Goal: Transaction & Acquisition: Obtain resource

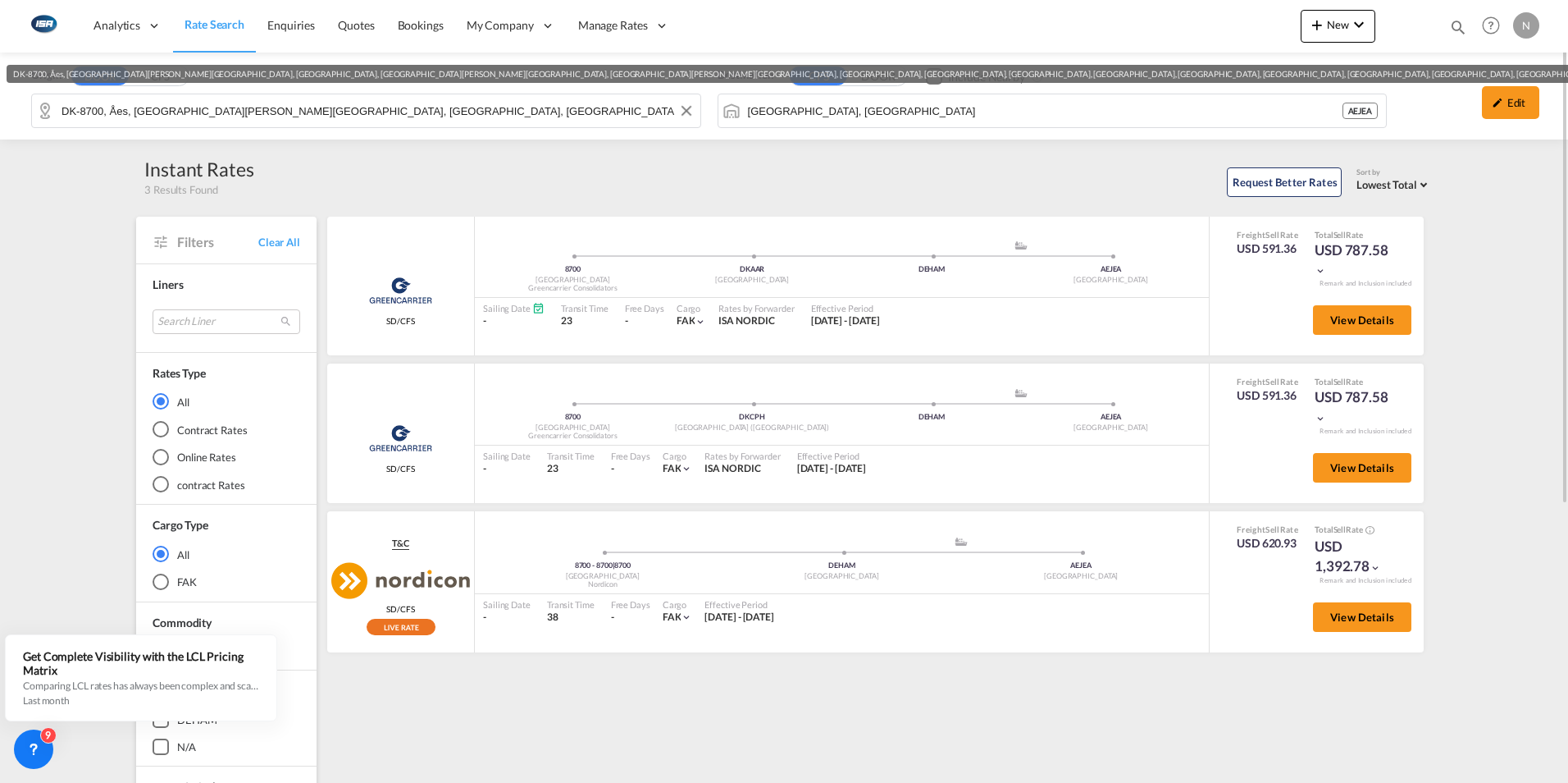
click at [74, 108] on input "DK-8700, Åes, [GEOGRAPHIC_DATA][PERSON_NAME][GEOGRAPHIC_DATA], [GEOGRAPHIC_DATA…" at bounding box center [377, 111] width 630 height 25
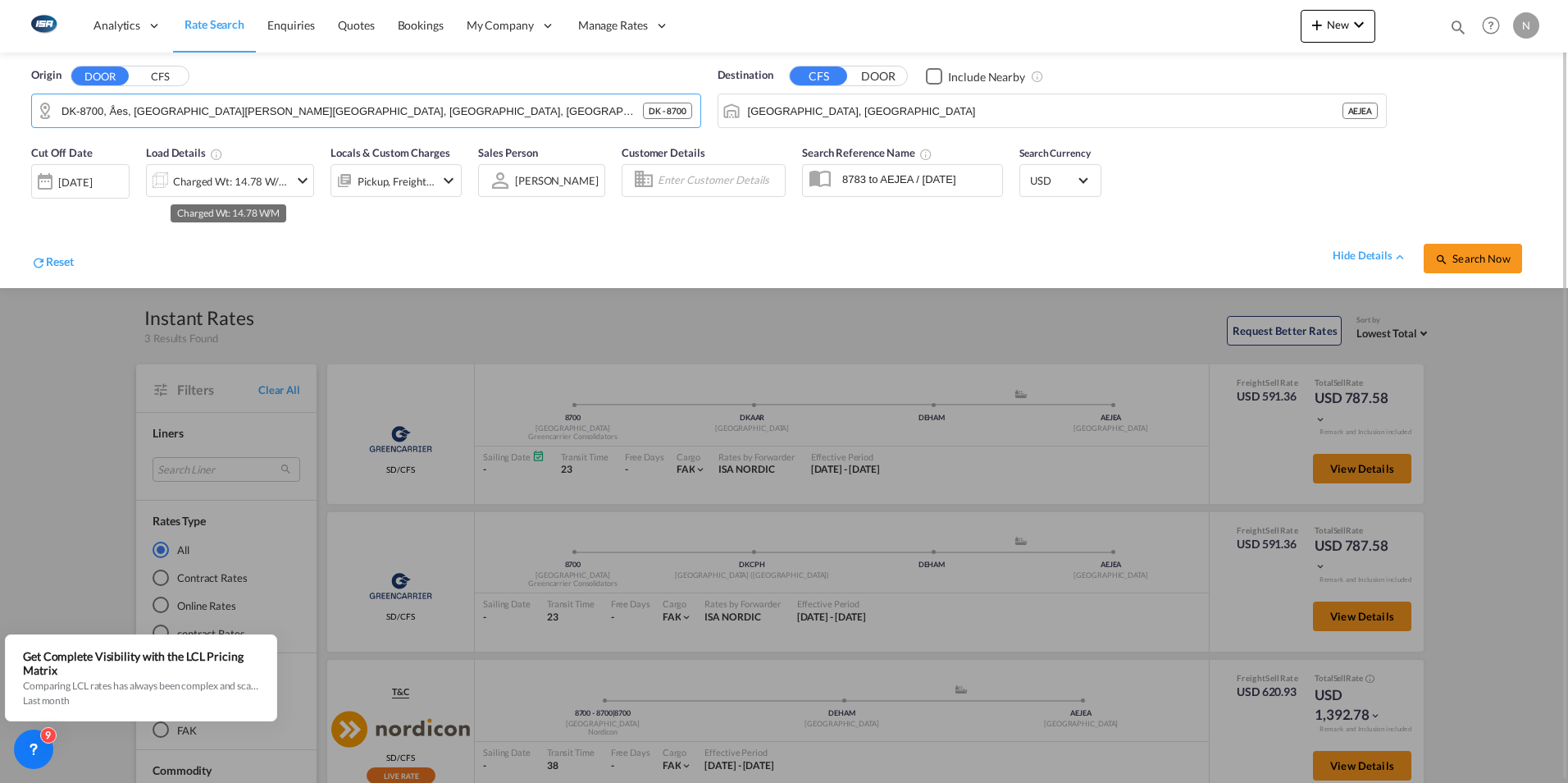
click at [190, 179] on div "Charged Wt: 14.78 W/M" at bounding box center [231, 181] width 116 height 23
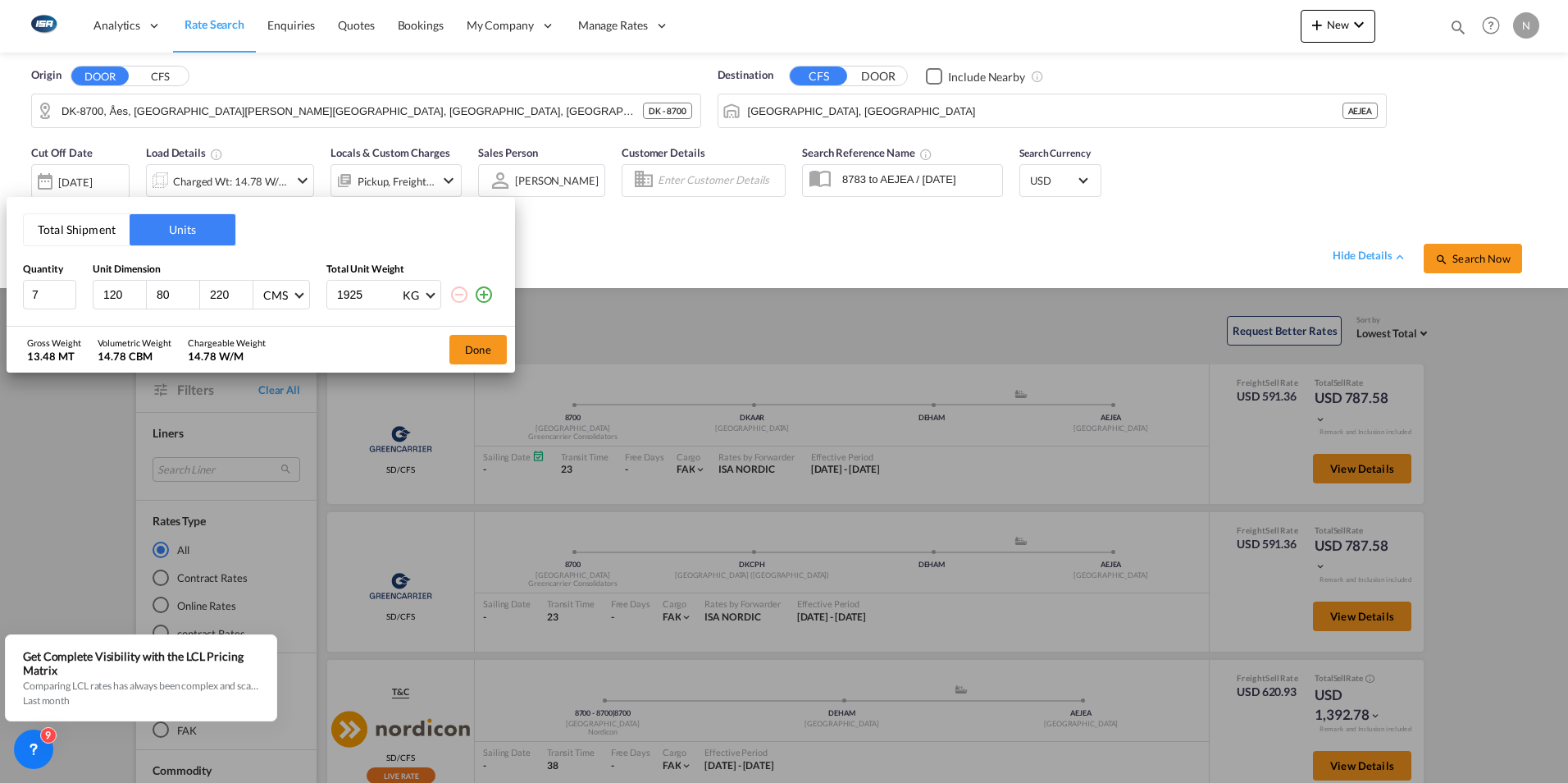
click at [51, 230] on button "Total Shipment" at bounding box center [77, 230] width 106 height 31
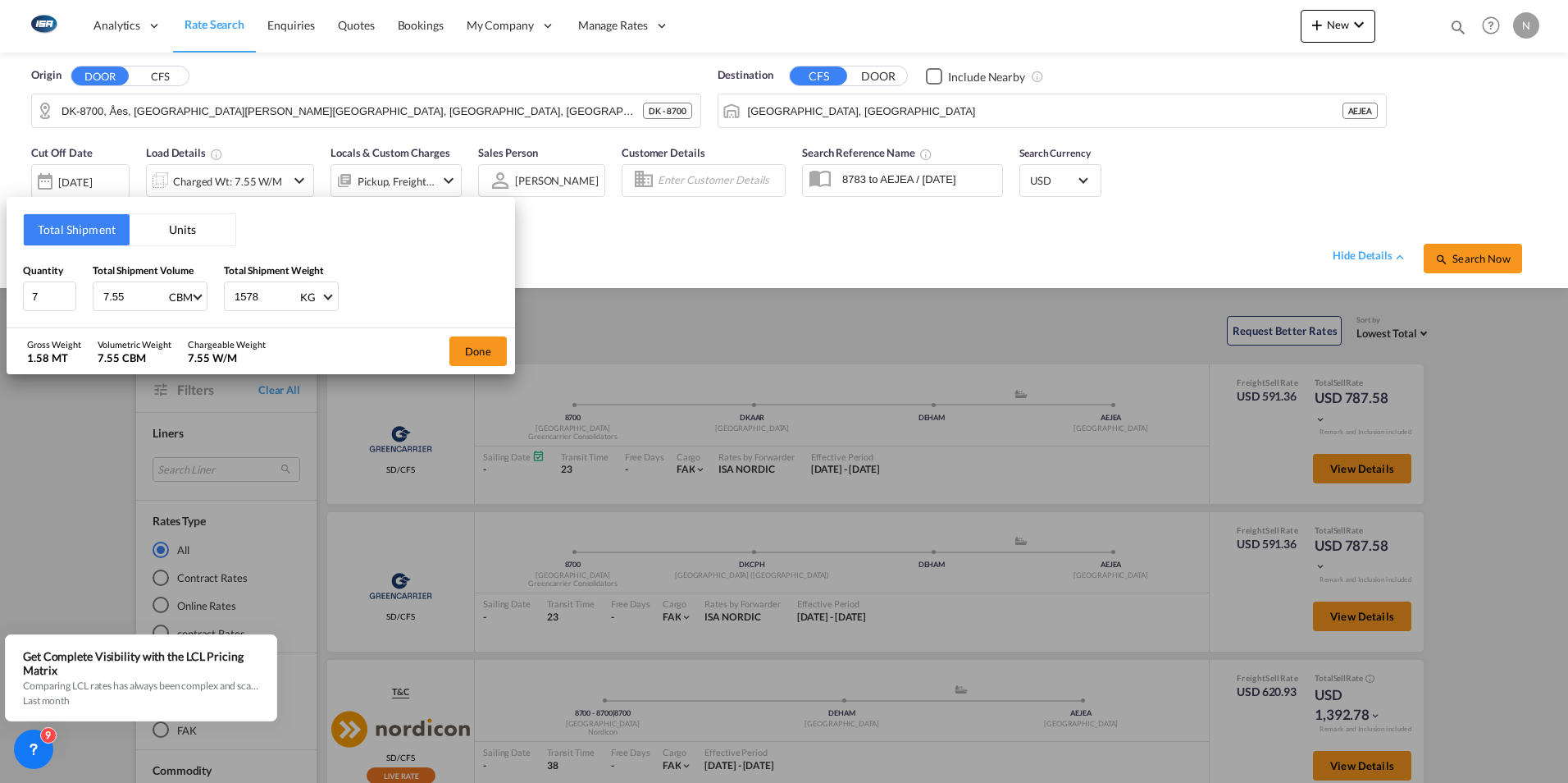
click at [135, 100] on div "Total Shipment Units Quantity 7 Total Shipment Volume 7.55 CBM CBM CFT Total Sh…" at bounding box center [784, 392] width 1568 height 783
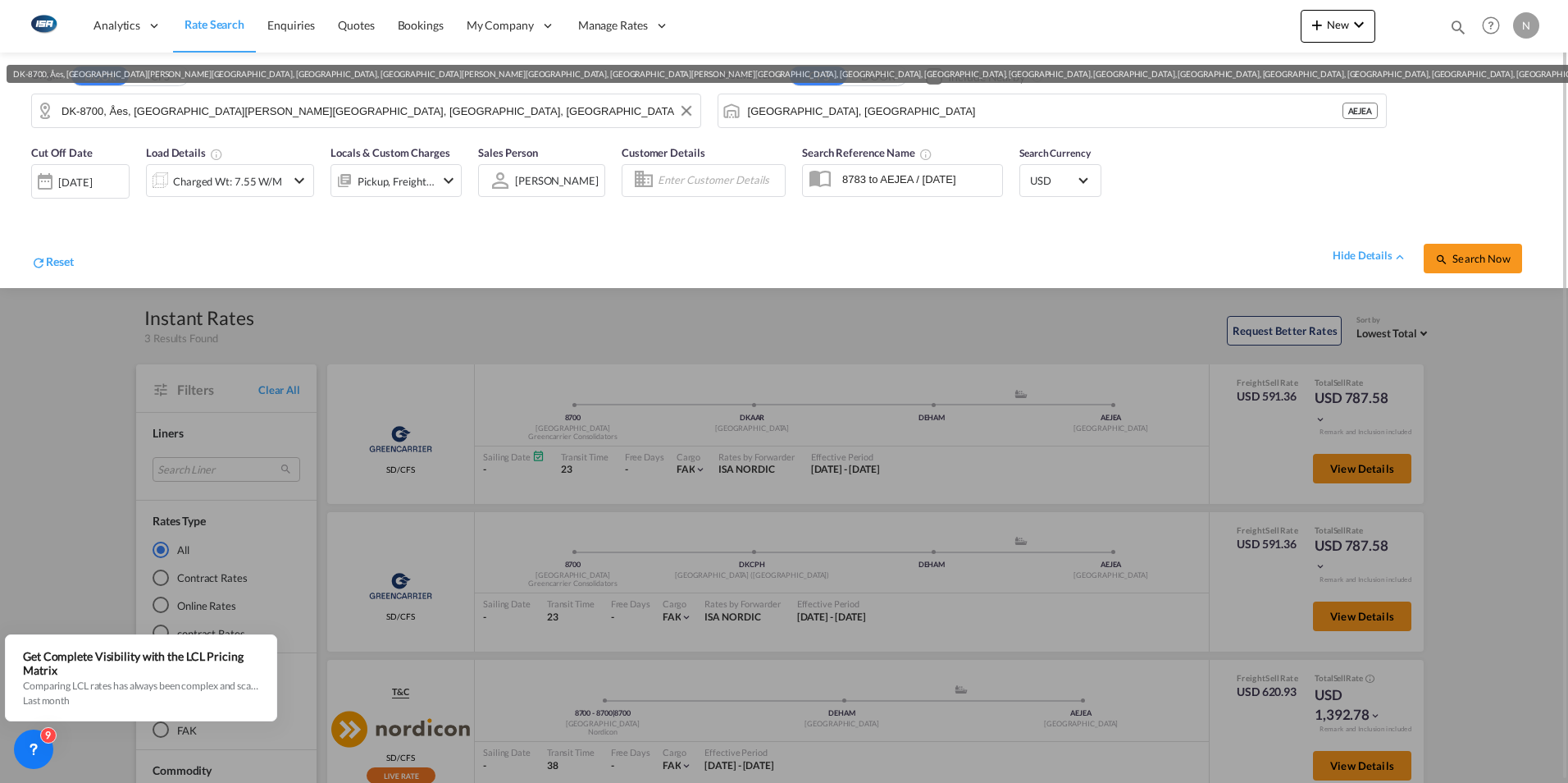
click at [126, 108] on input "DK-8700, Åes, [GEOGRAPHIC_DATA][PERSON_NAME][GEOGRAPHIC_DATA], [GEOGRAPHIC_DATA…" at bounding box center [377, 111] width 630 height 25
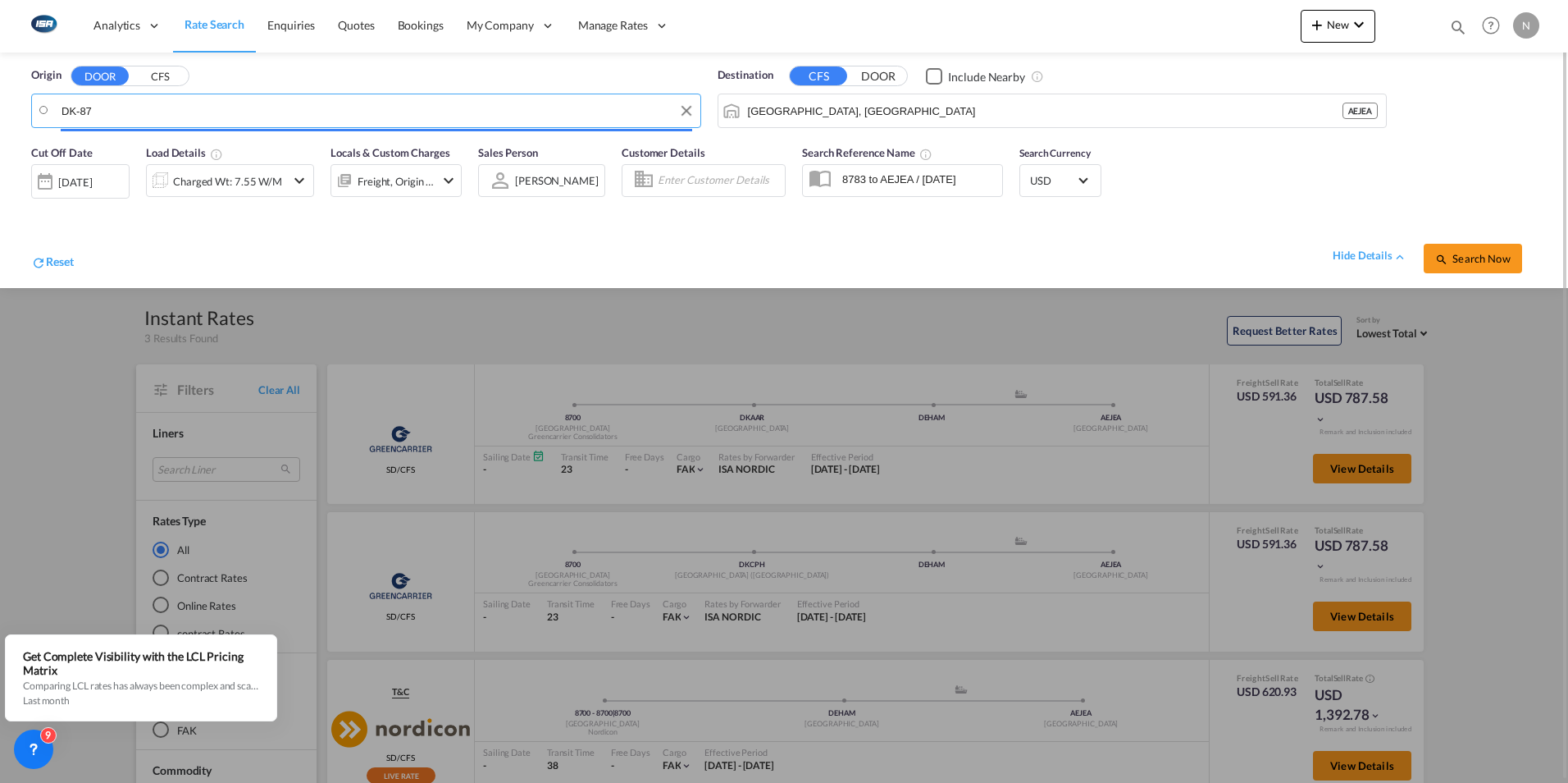
type input "DK-870"
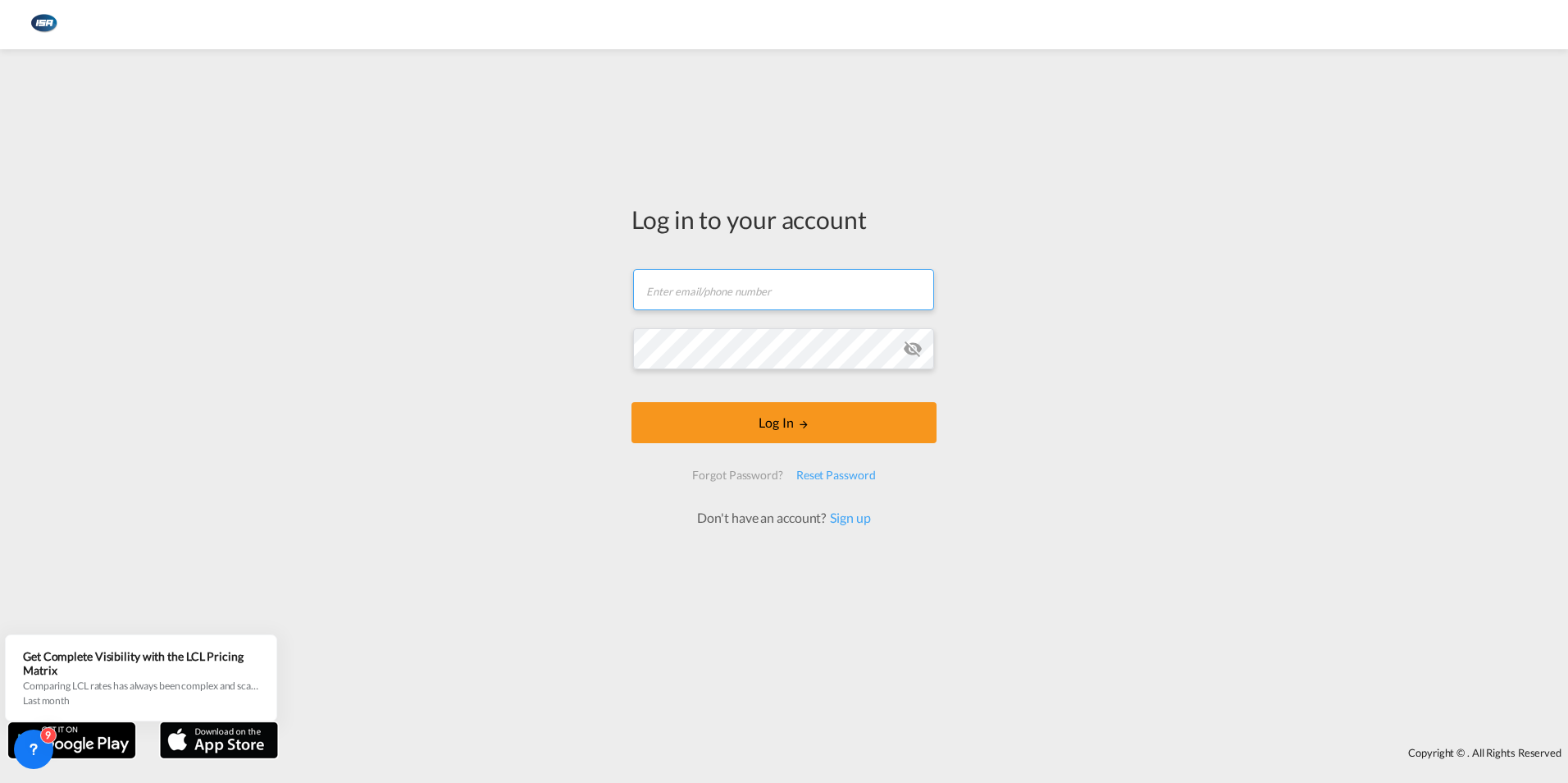
type input "[EMAIL_ADDRESS][DOMAIN_NAME]"
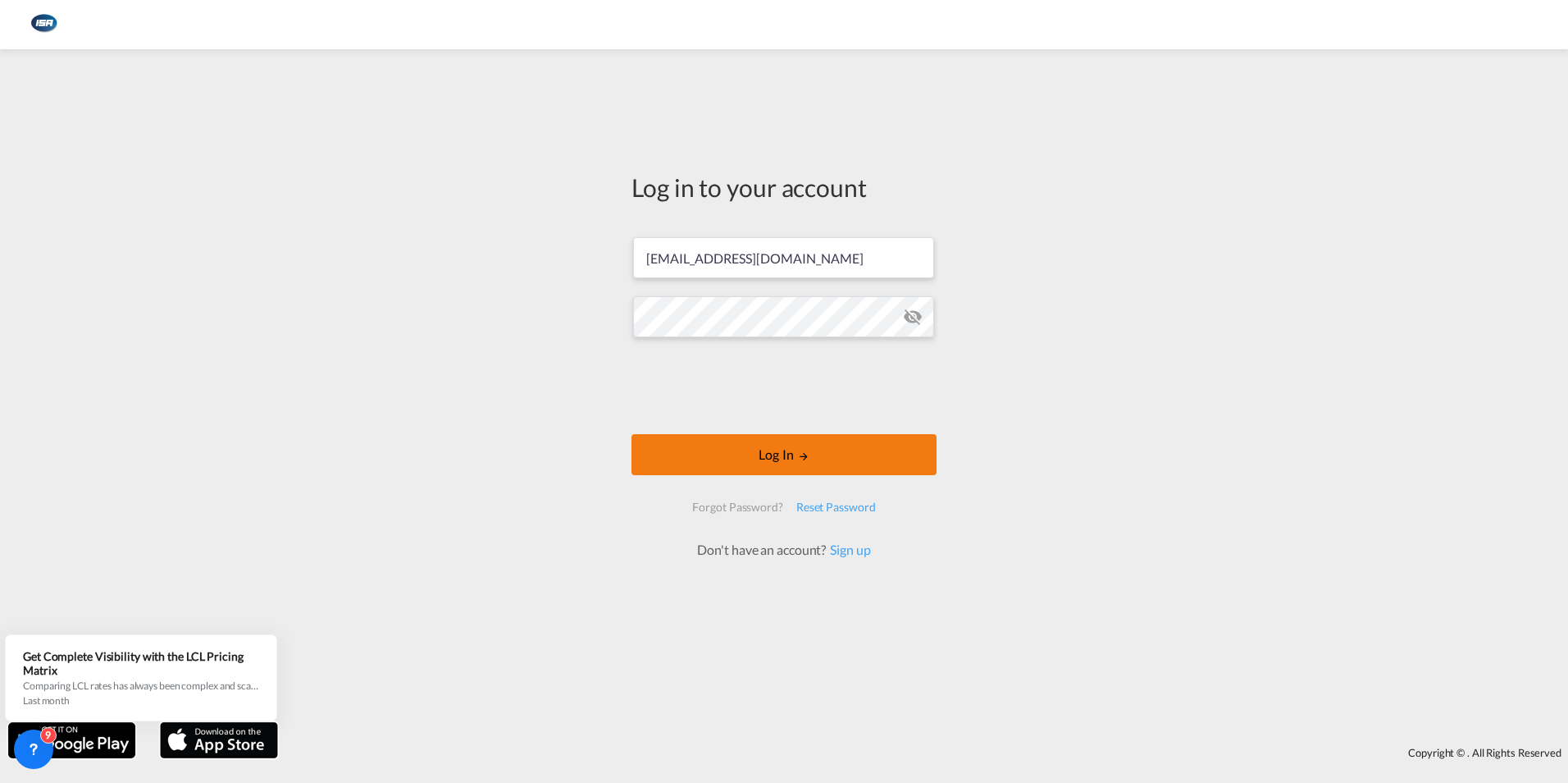
click at [785, 425] on form "[EMAIL_ADDRESS][DOMAIN_NAME] Log In Forgot Password? Reset Password Don't have …" at bounding box center [784, 390] width 305 height 338
click at [792, 452] on button "Log In" at bounding box center [784, 454] width 305 height 41
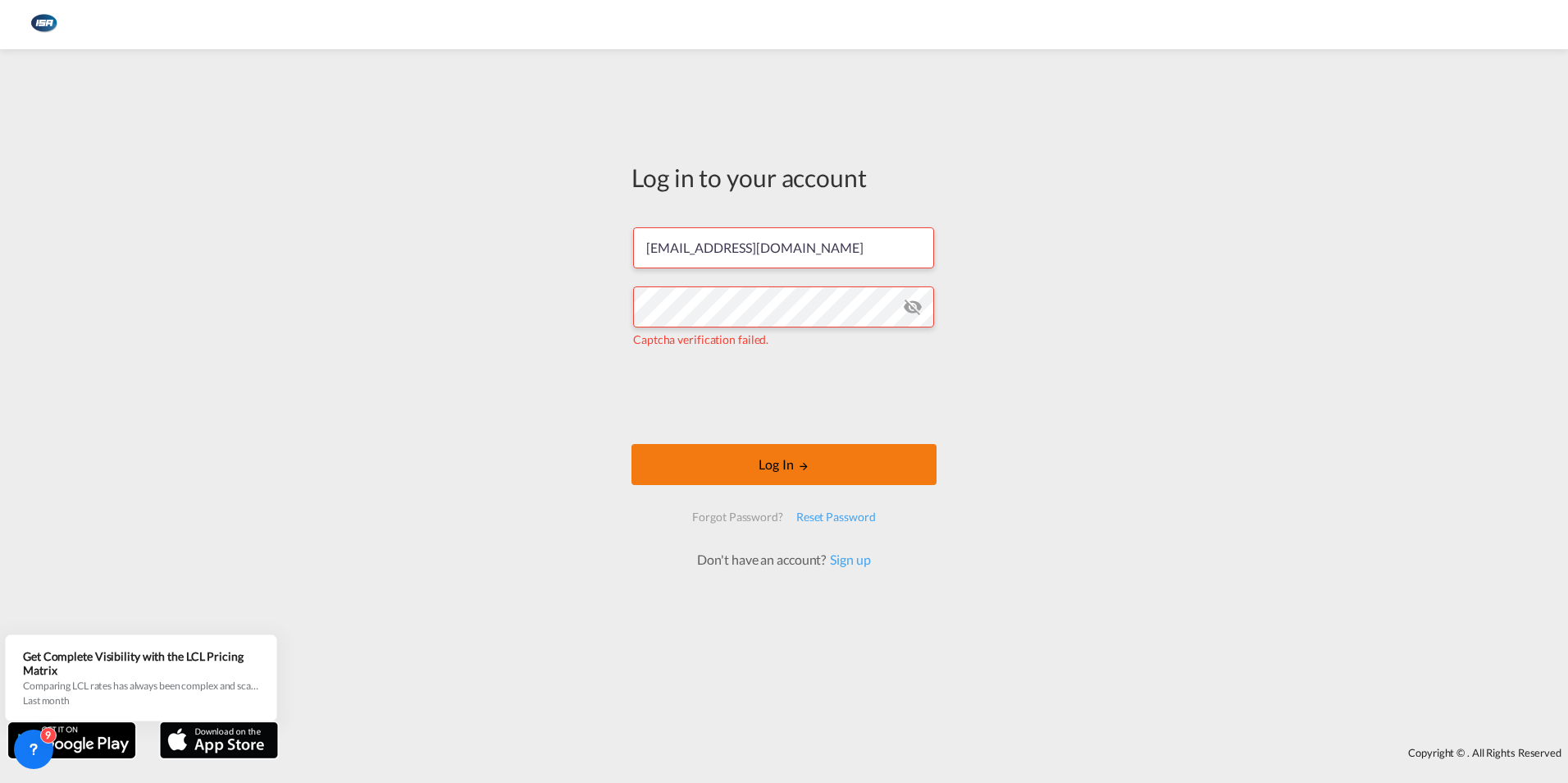
click at [798, 462] on md-icon "LOGIN" at bounding box center [804, 466] width 12 height 12
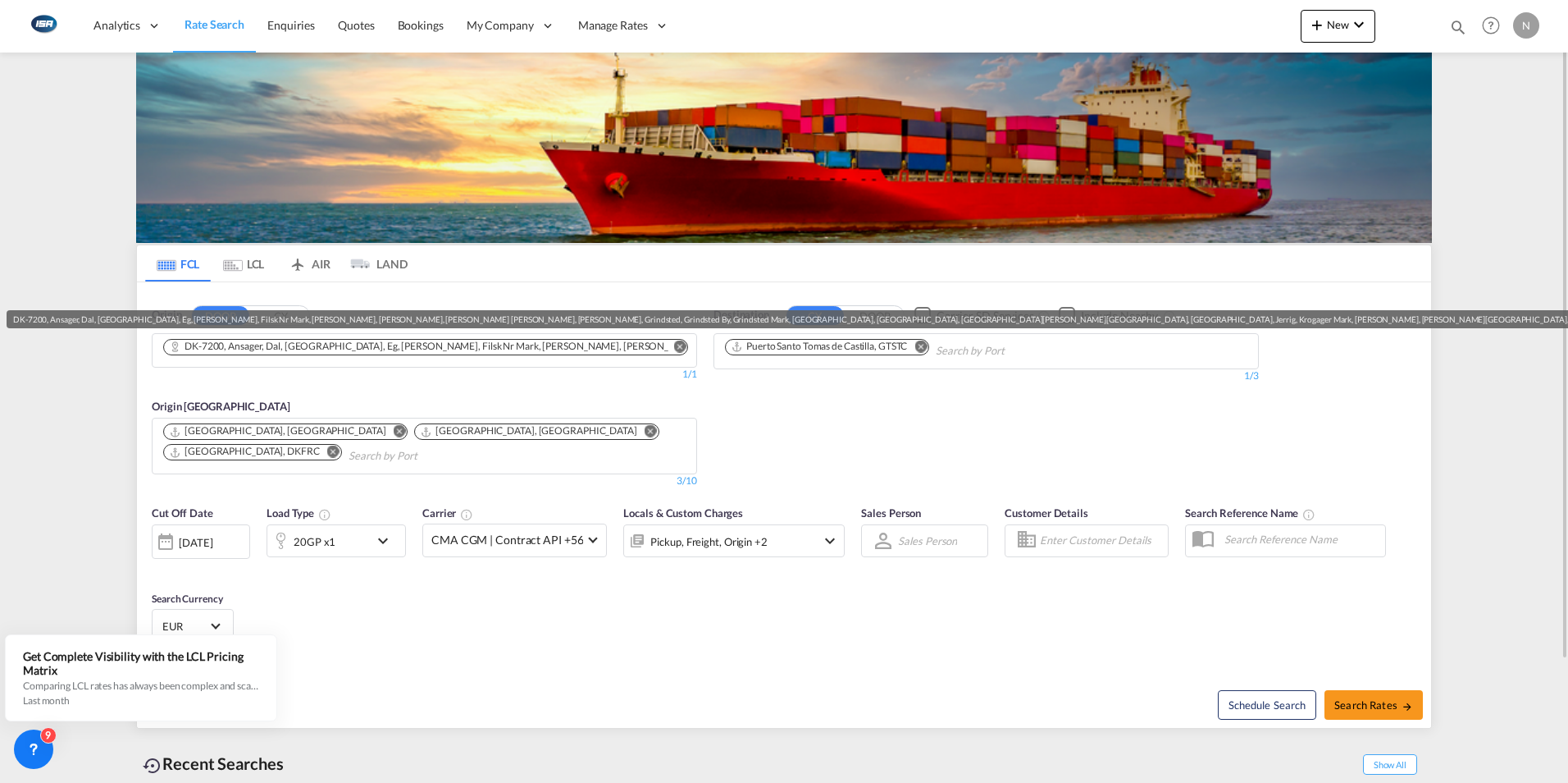
click at [190, 346] on div "DK-7200, Ansager, Dal, [GEOGRAPHIC_DATA], Eg, [PERSON_NAME], Filsk Nr Mark, [PE…" at bounding box center [417, 346] width 497 height 14
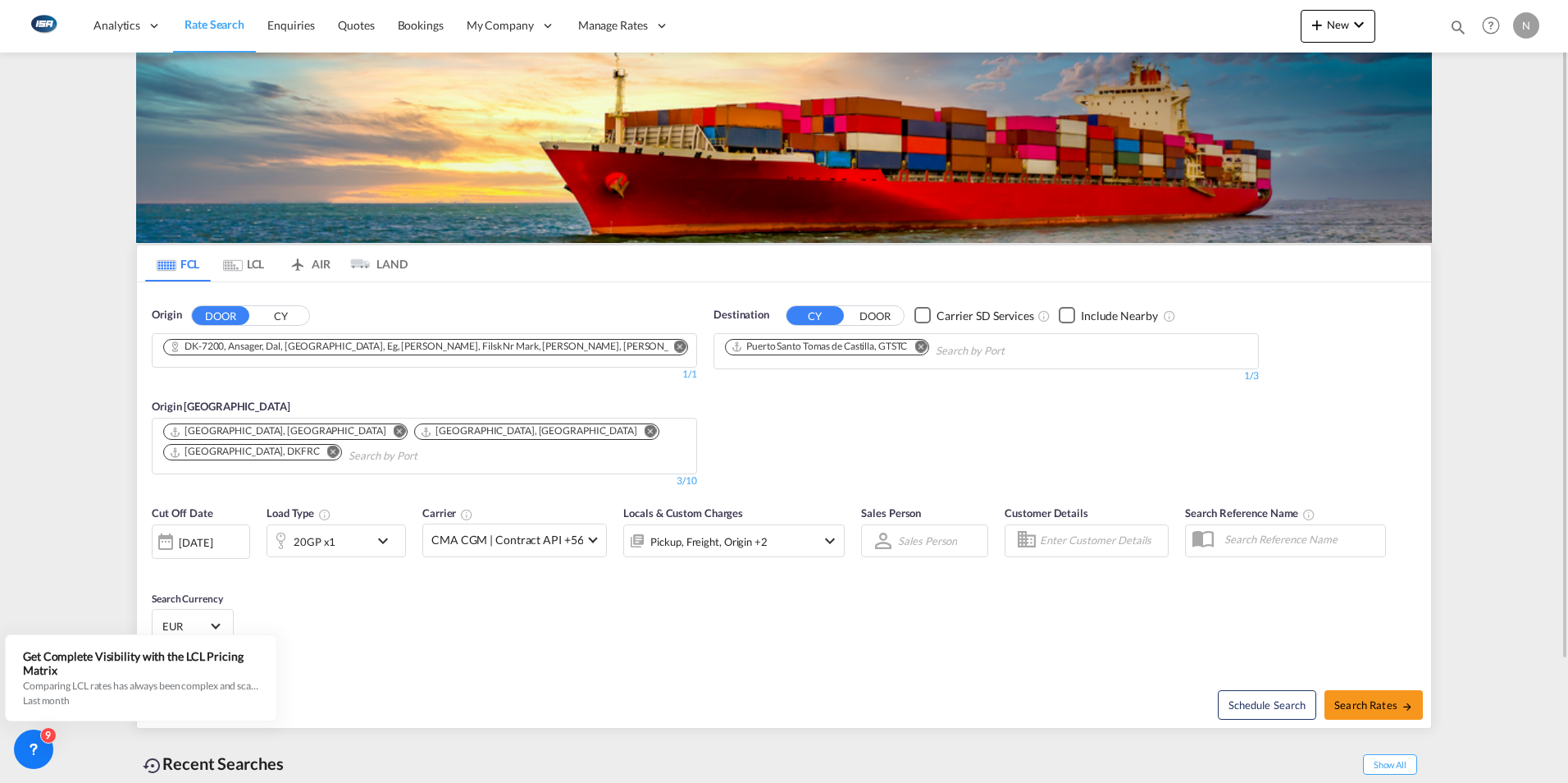
click at [243, 274] on md-tab-item "LCL" at bounding box center [244, 262] width 66 height 36
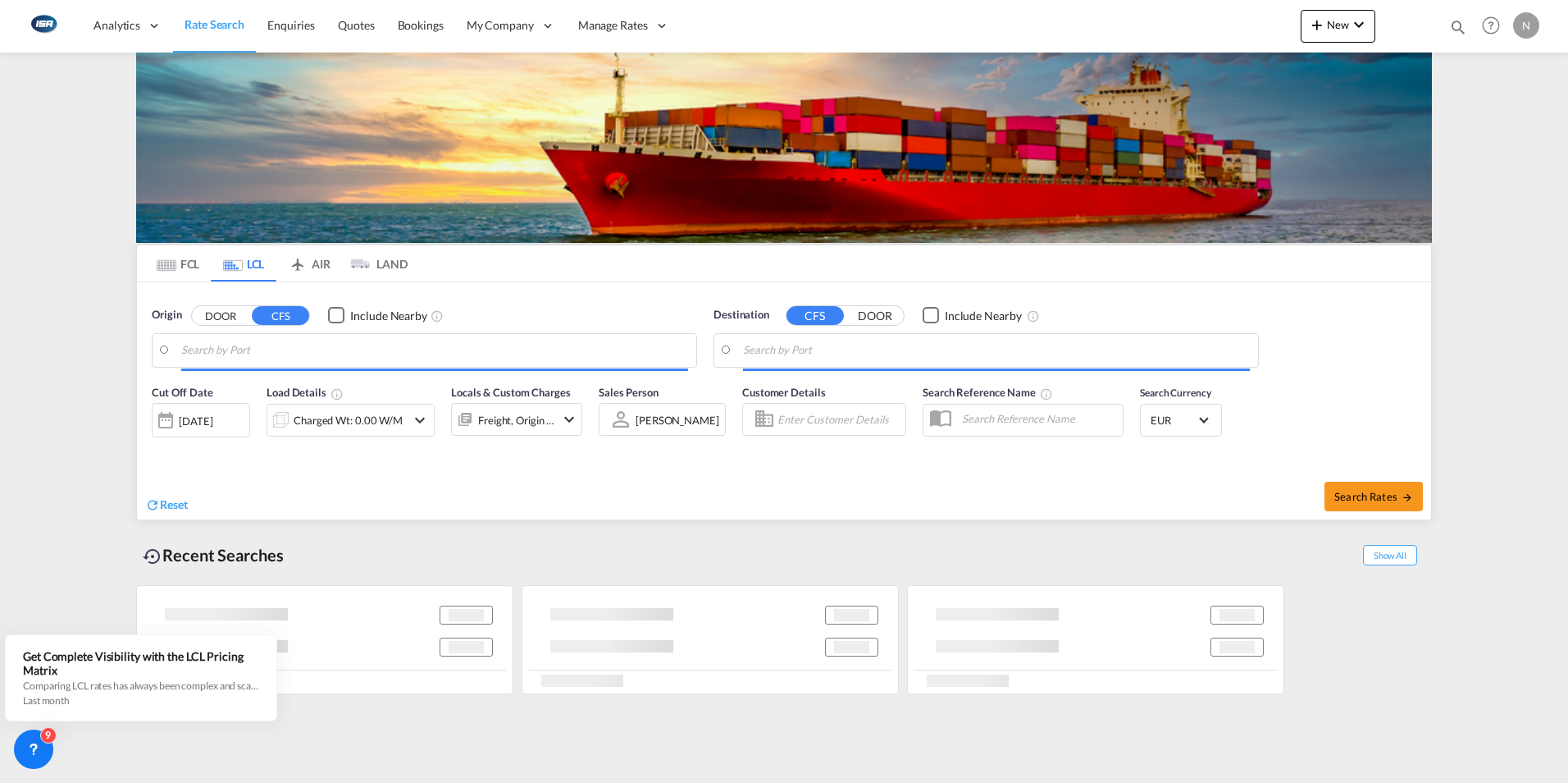
type input "DK-8700, Åes, [GEOGRAPHIC_DATA][PERSON_NAME][GEOGRAPHIC_DATA], [GEOGRAPHIC_DATA…"
type input "[GEOGRAPHIC_DATA], [GEOGRAPHIC_DATA]"
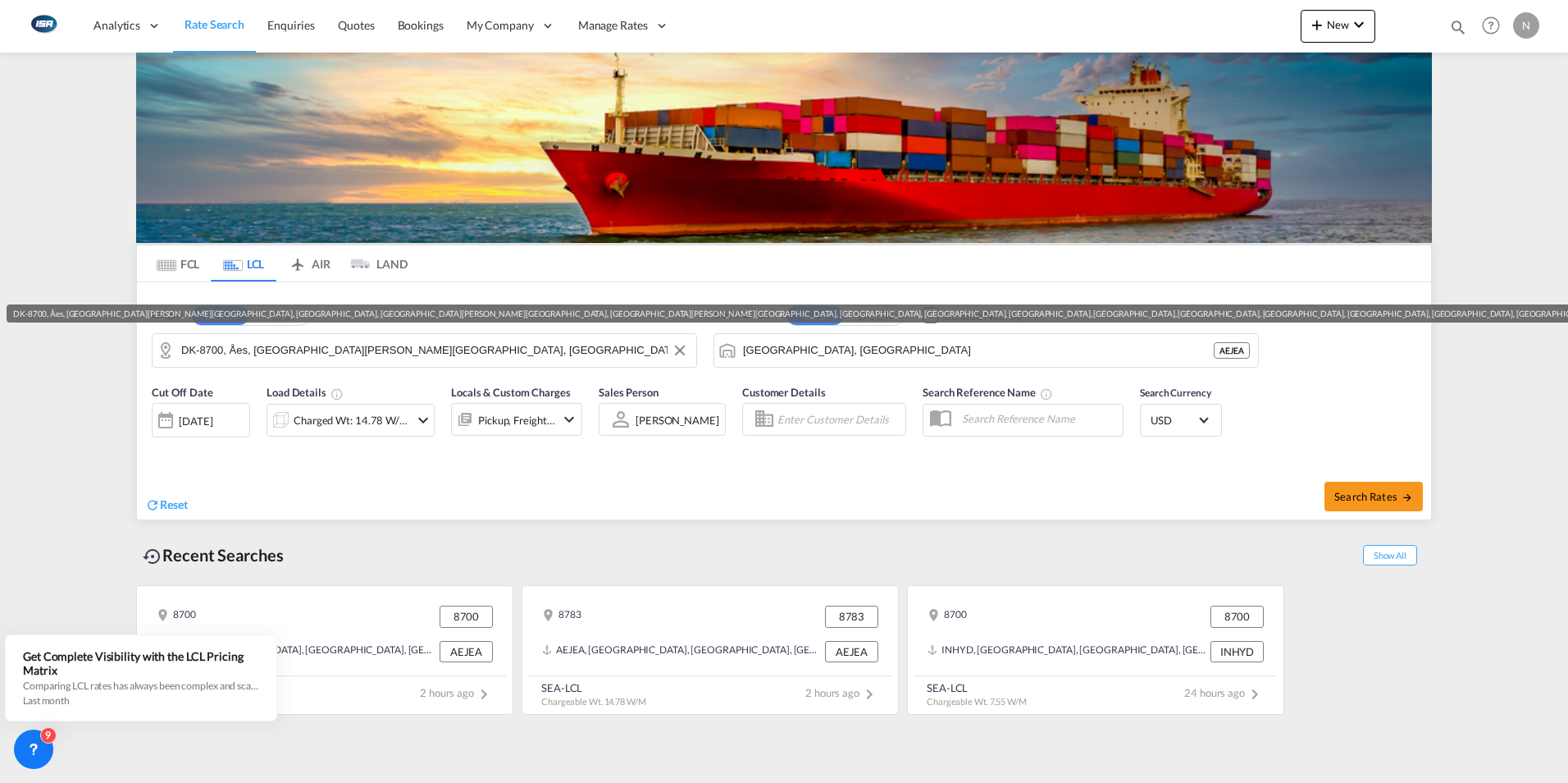
click at [197, 342] on input "DK-8700, Åes, [GEOGRAPHIC_DATA][PERSON_NAME][GEOGRAPHIC_DATA], [GEOGRAPHIC_DATA…" at bounding box center [435, 351] width 507 height 25
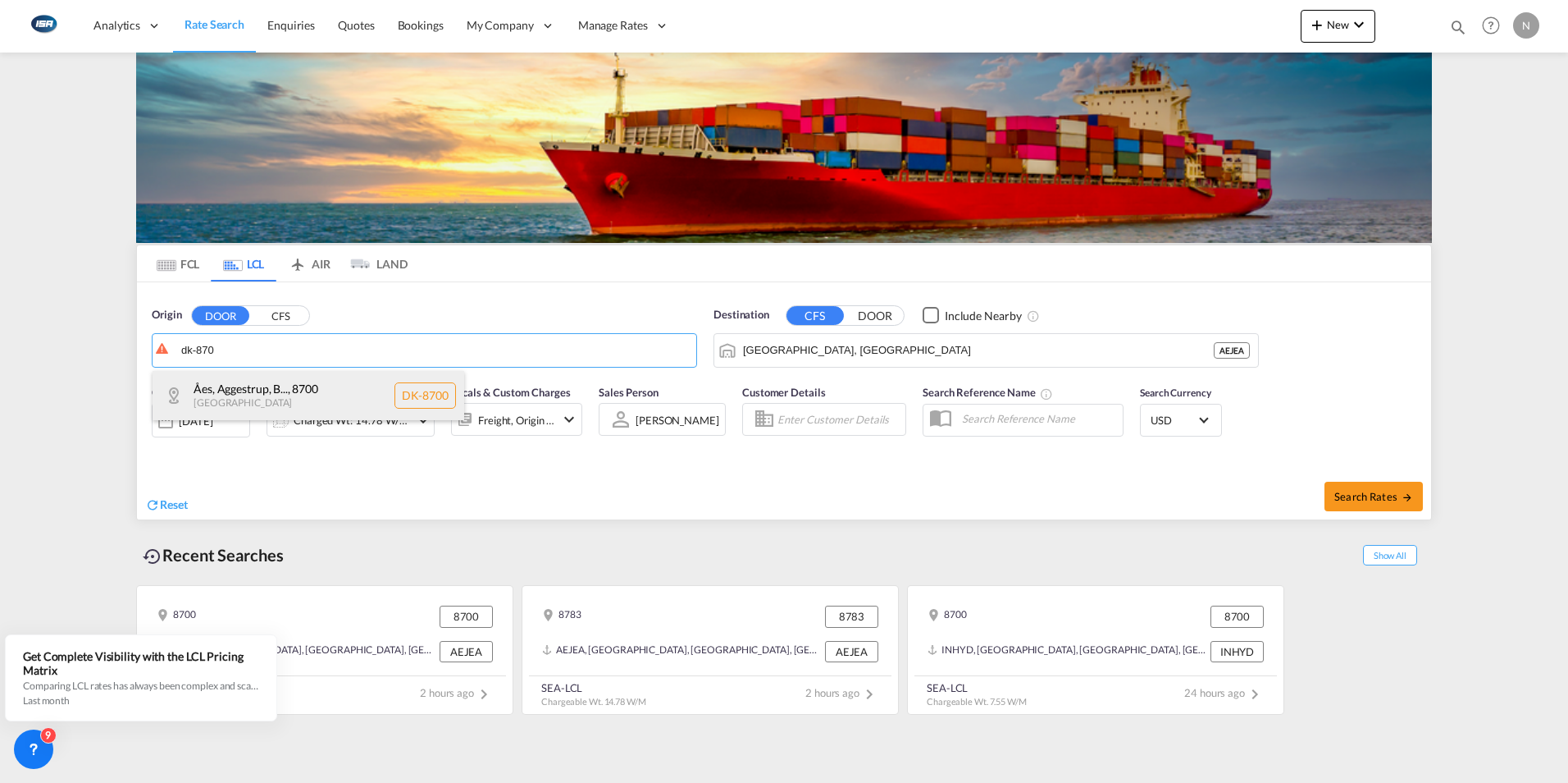
click at [252, 382] on div "[PERSON_NAME], B... , 8700 [GEOGRAPHIC_DATA] DK-8700" at bounding box center [307, 395] width 311 height 49
type input "DK-8700, Åes, [GEOGRAPHIC_DATA][PERSON_NAME][GEOGRAPHIC_DATA], [GEOGRAPHIC_DATA…"
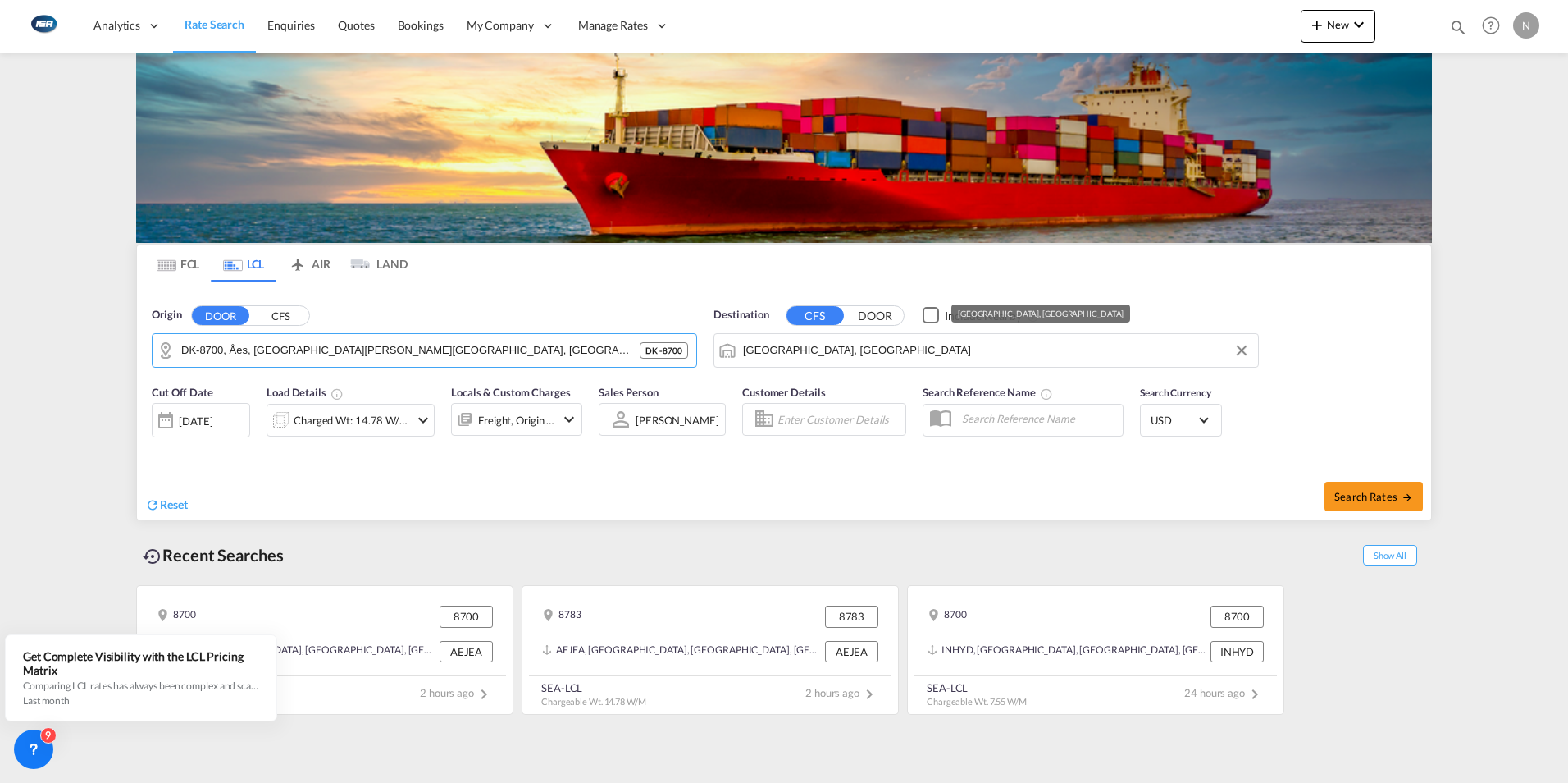
click at [806, 354] on input "[GEOGRAPHIC_DATA], [GEOGRAPHIC_DATA]" at bounding box center [997, 351] width 507 height 25
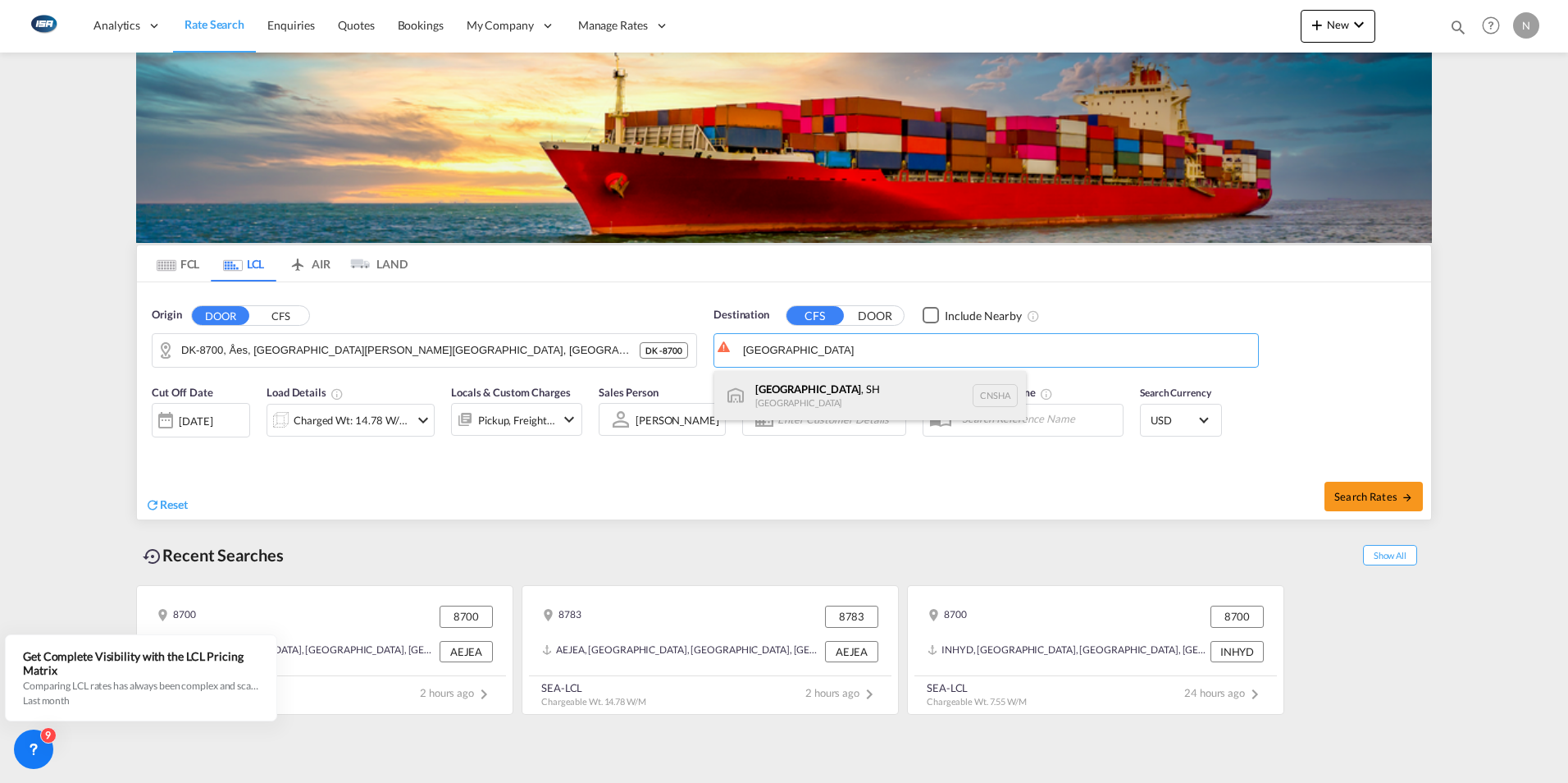
click at [782, 390] on div "[GEOGRAPHIC_DATA] , SH [GEOGRAPHIC_DATA] [GEOGRAPHIC_DATA]" at bounding box center [869, 395] width 311 height 49
type input "[GEOGRAPHIC_DATA], SH, CNSHA"
click at [396, 423] on div "Charged Wt: 14.78 W/M" at bounding box center [352, 420] width 116 height 23
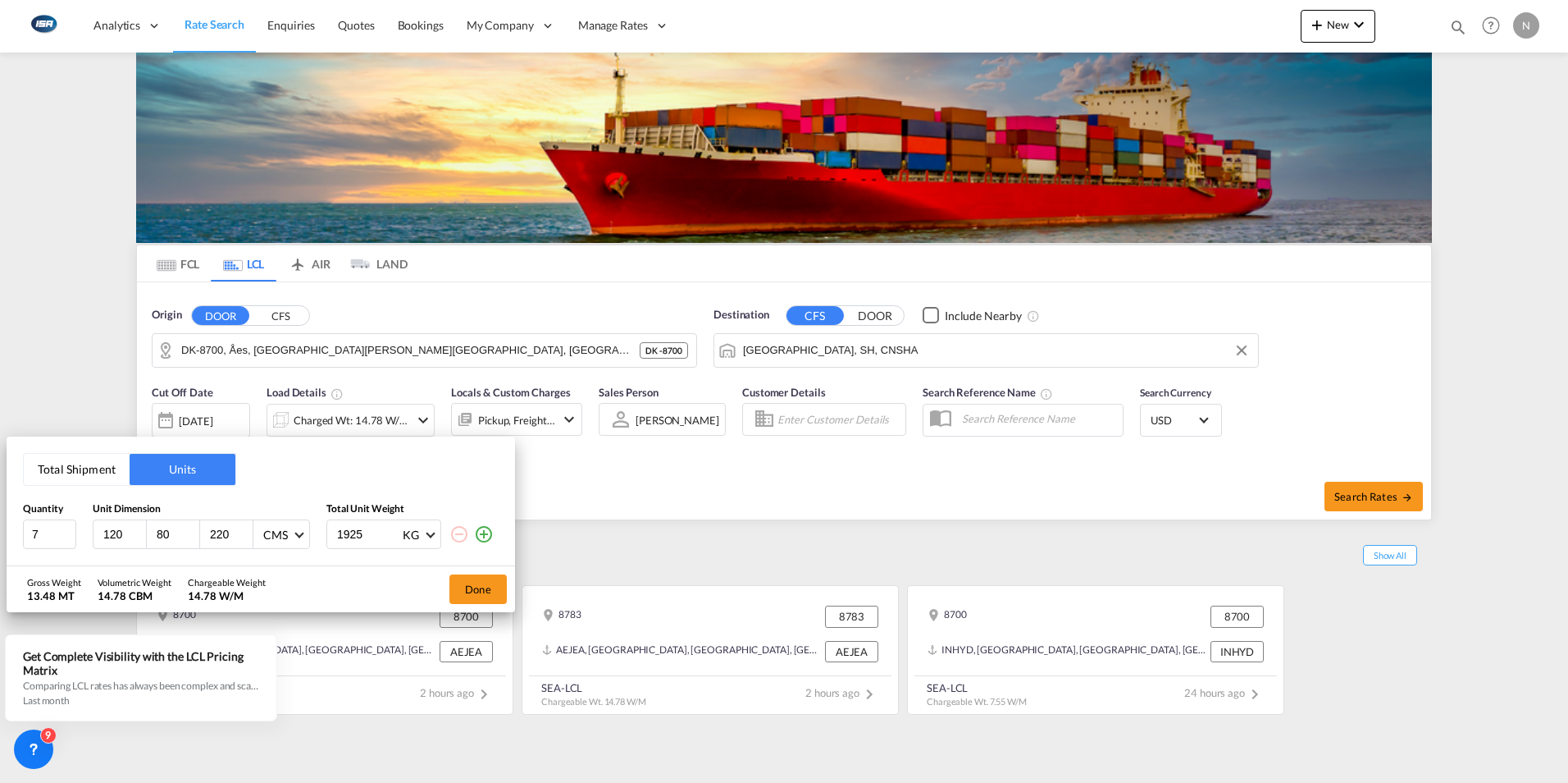
click at [64, 478] on button "Total Shipment" at bounding box center [77, 469] width 106 height 31
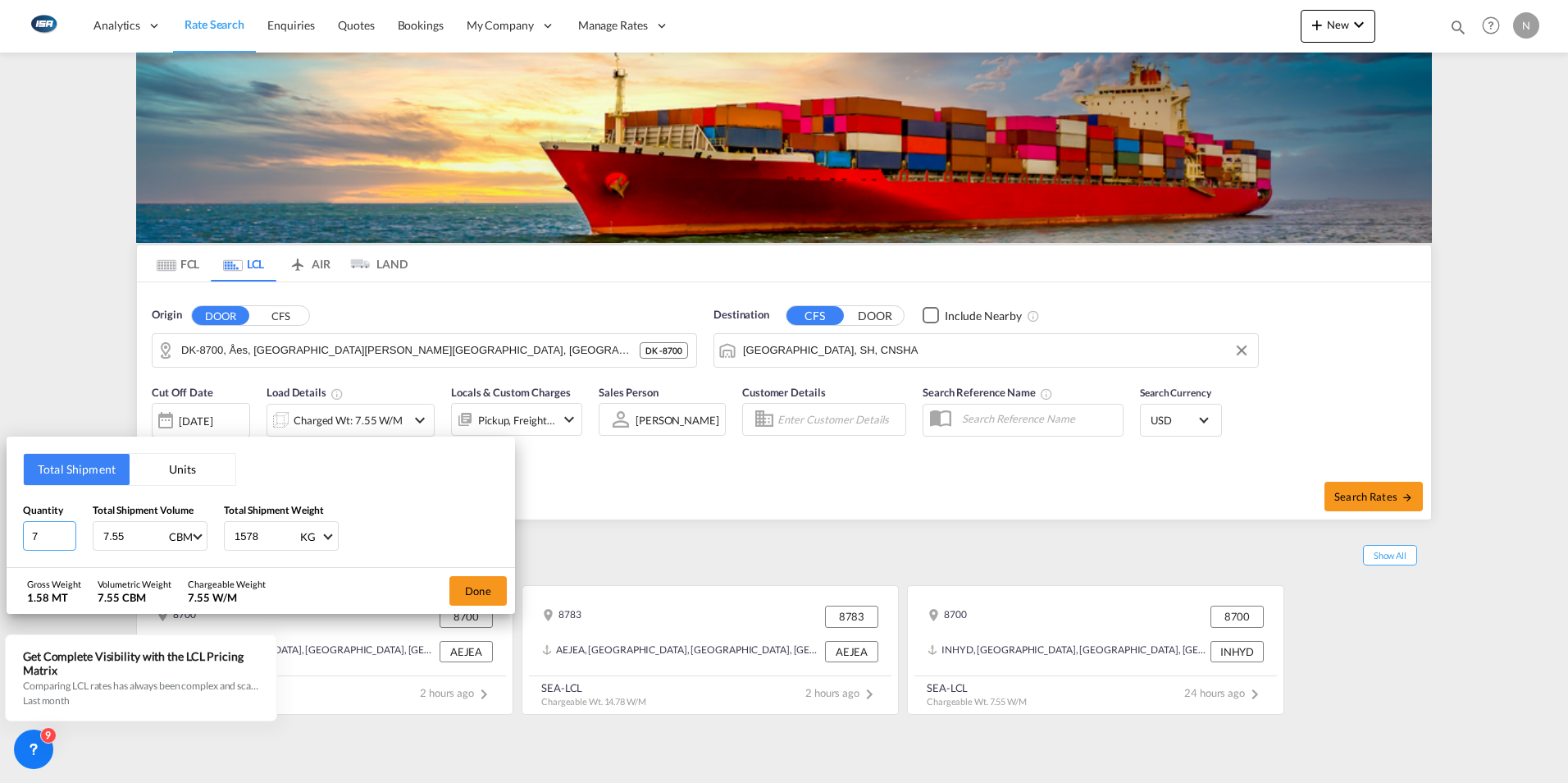
click at [58, 532] on input "7" at bounding box center [49, 535] width 53 height 30
type input "3"
type input "2"
type input "800"
click at [485, 590] on button "Done" at bounding box center [478, 590] width 58 height 30
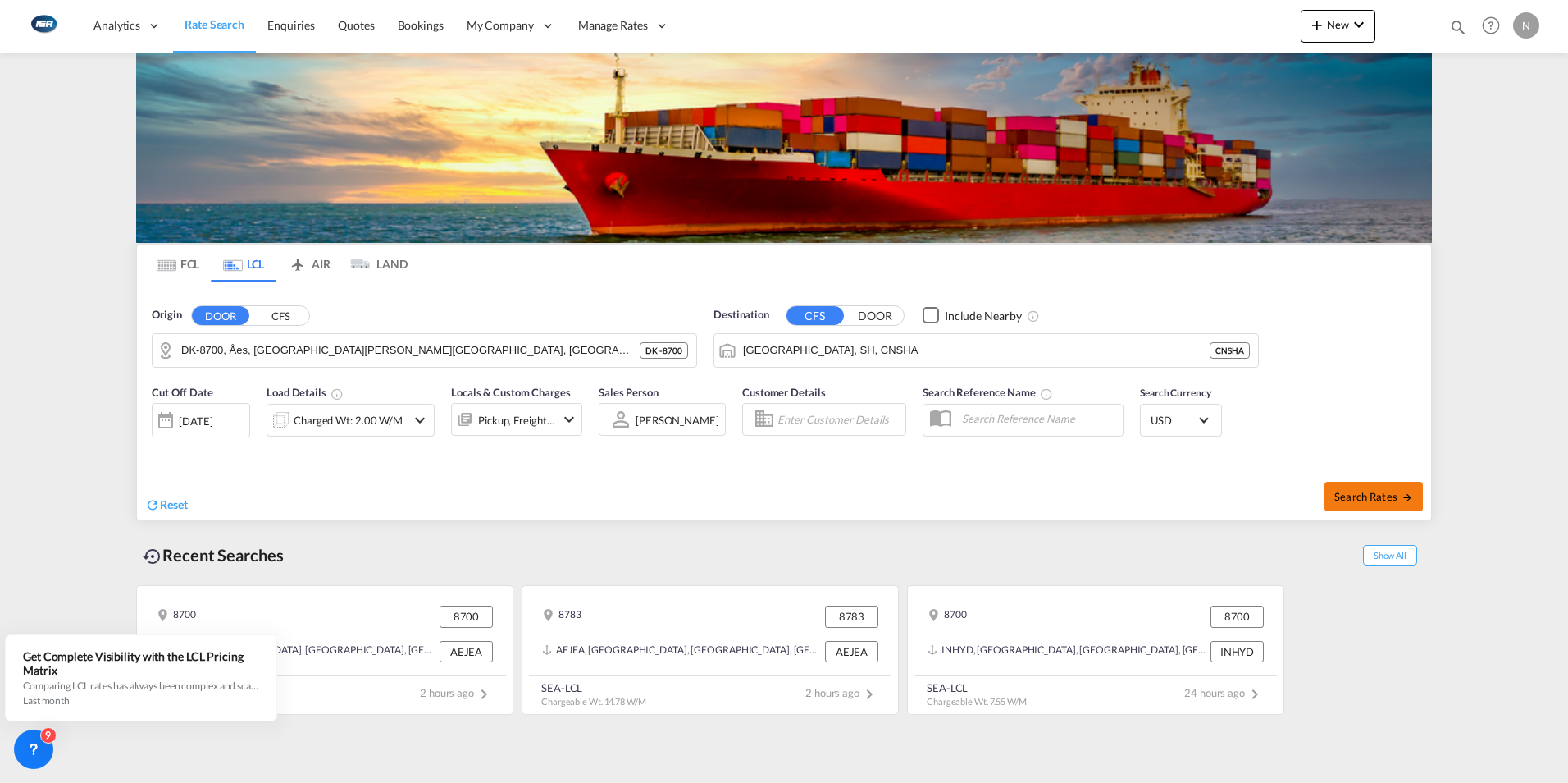
click at [1380, 499] on span "Search Rates" at bounding box center [1373, 497] width 79 height 14
type input "8700 to CNSHA / [DATE]"
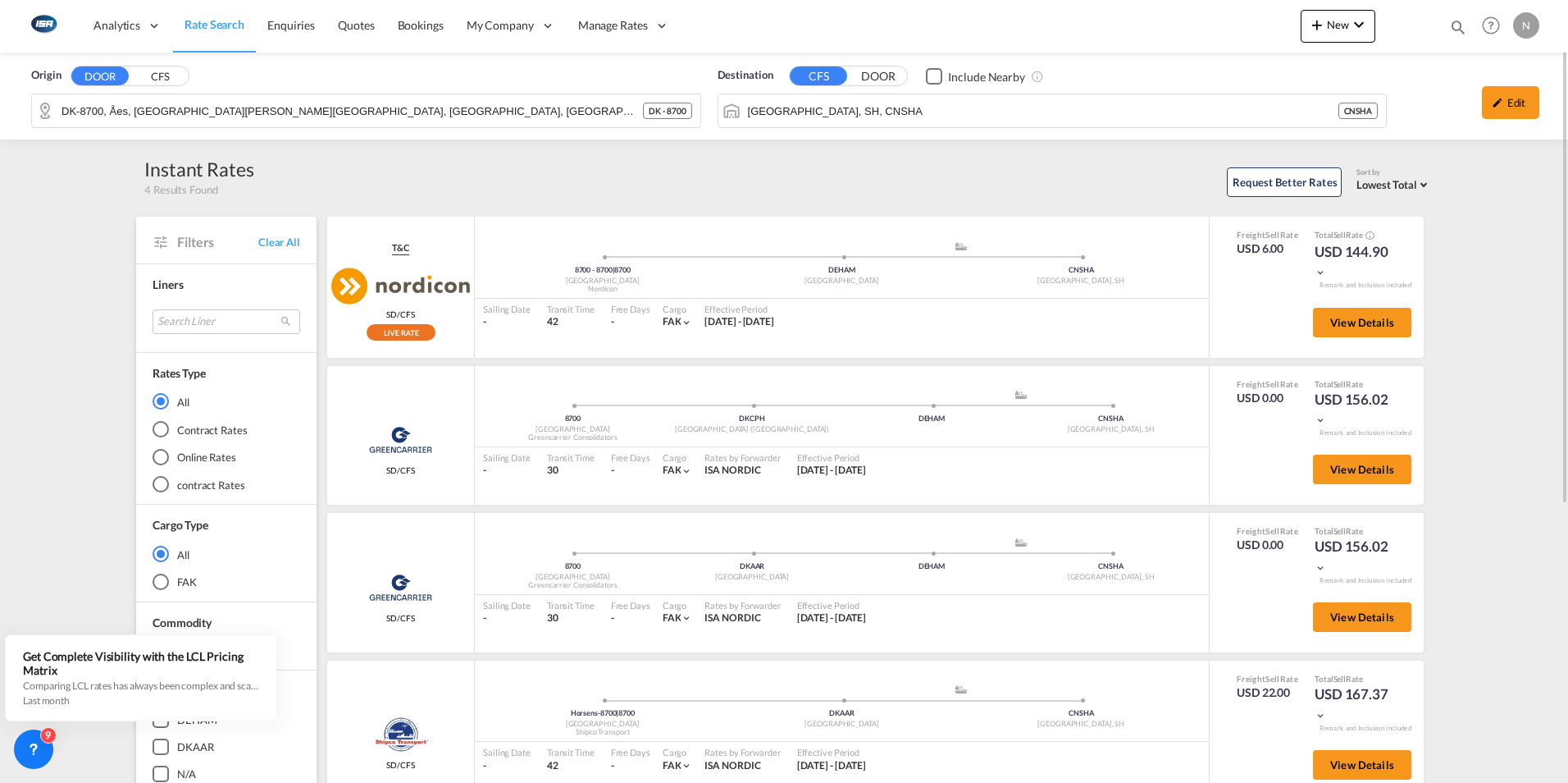
click at [825, 121] on input "[GEOGRAPHIC_DATA], SH, CNSHA" at bounding box center [1043, 111] width 591 height 25
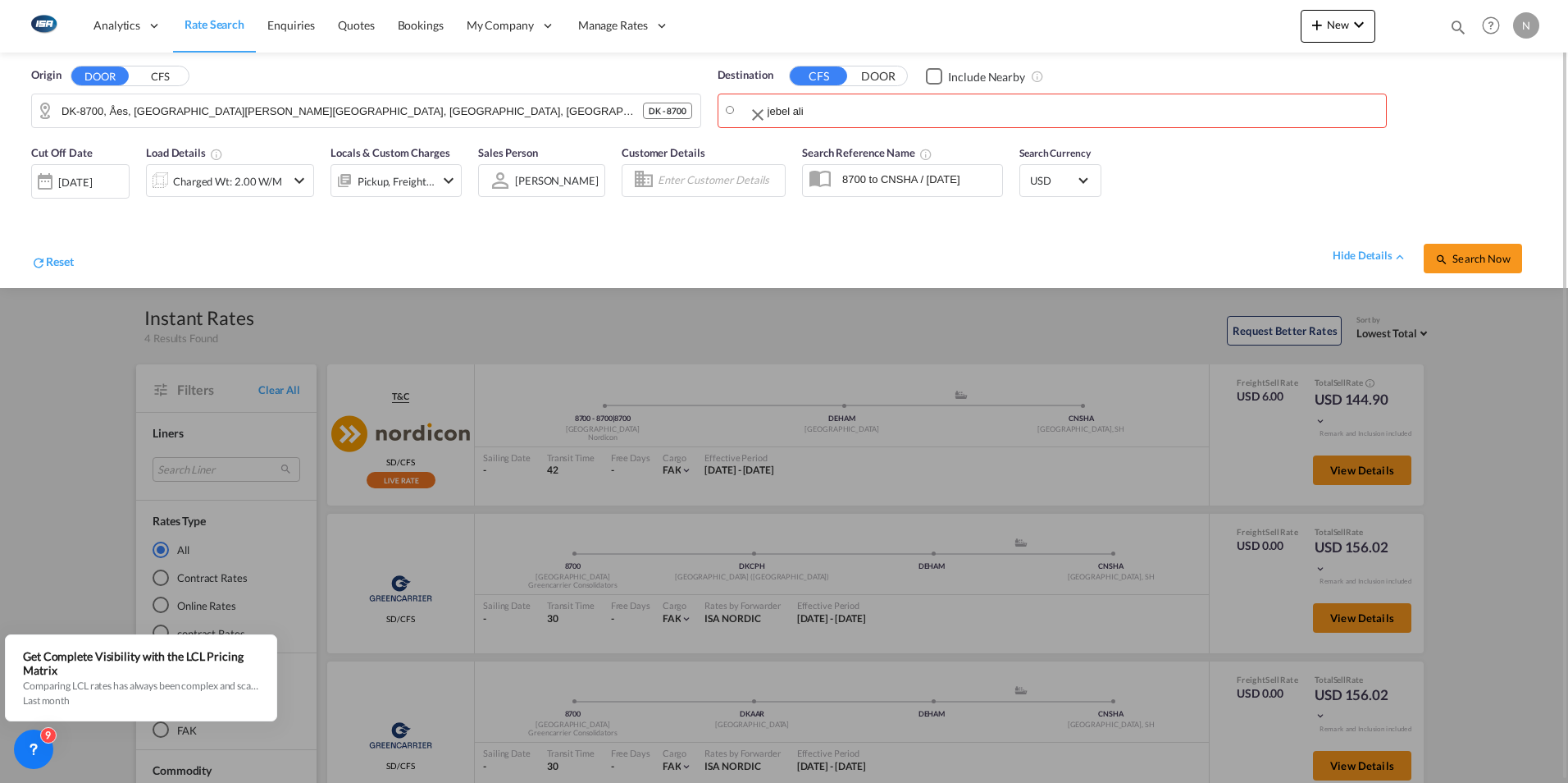
click at [826, 110] on body "Analytics Reports Dashboard Rate Search Enquiries Quotes Bookings" at bounding box center [784, 392] width 1568 height 783
click at [768, 152] on div "[GEOGRAPHIC_DATA] [GEOGRAPHIC_DATA]" at bounding box center [873, 155] width 311 height 49
type input "[GEOGRAPHIC_DATA], [GEOGRAPHIC_DATA]"
click at [1469, 256] on span "Search Now" at bounding box center [1472, 258] width 74 height 14
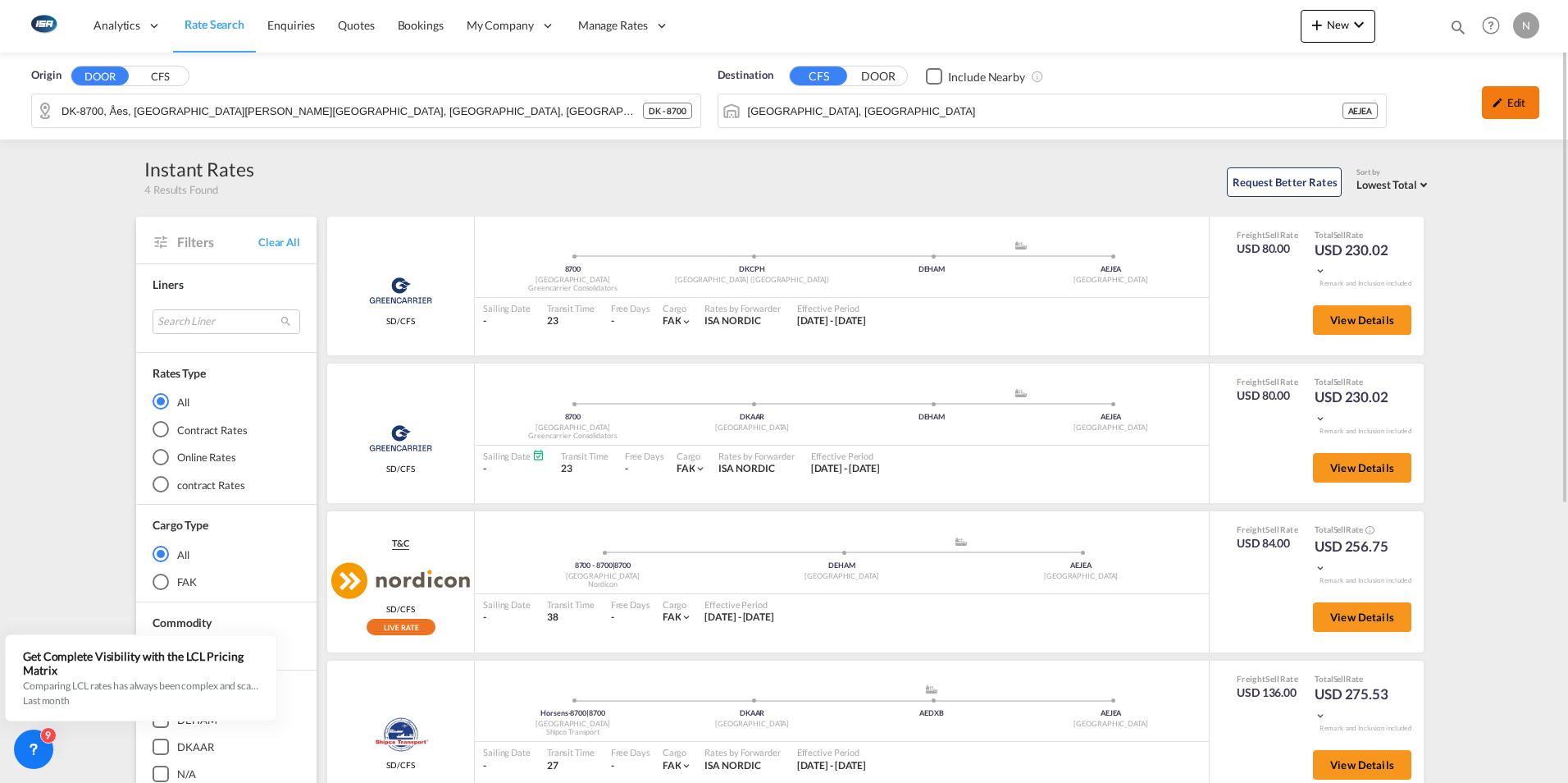
click at [1512, 92] on div "Edit" at bounding box center [1510, 102] width 58 height 33
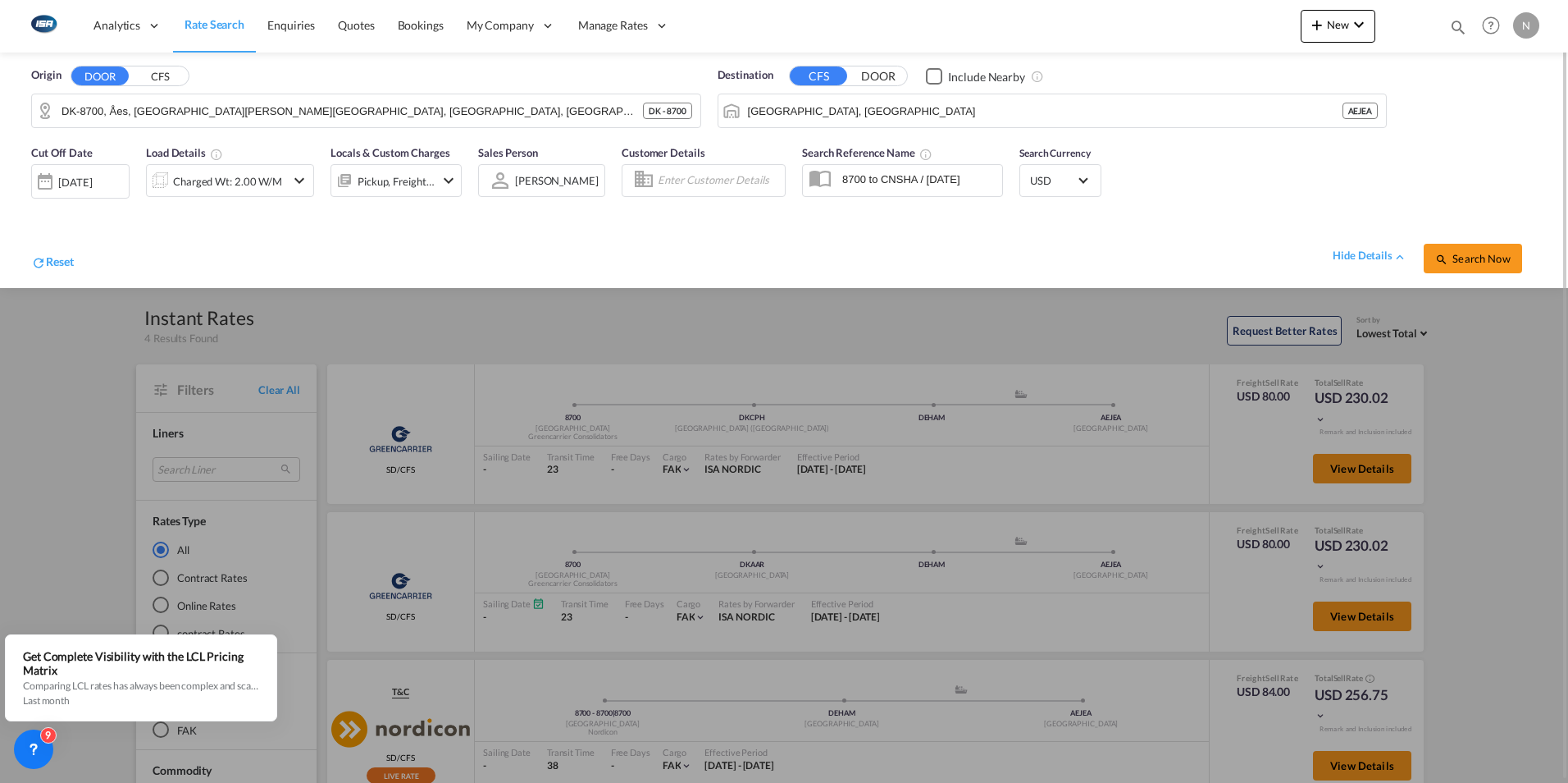
click at [234, 176] on div "Charged Wt: 2.00 W/M" at bounding box center [227, 181] width 109 height 23
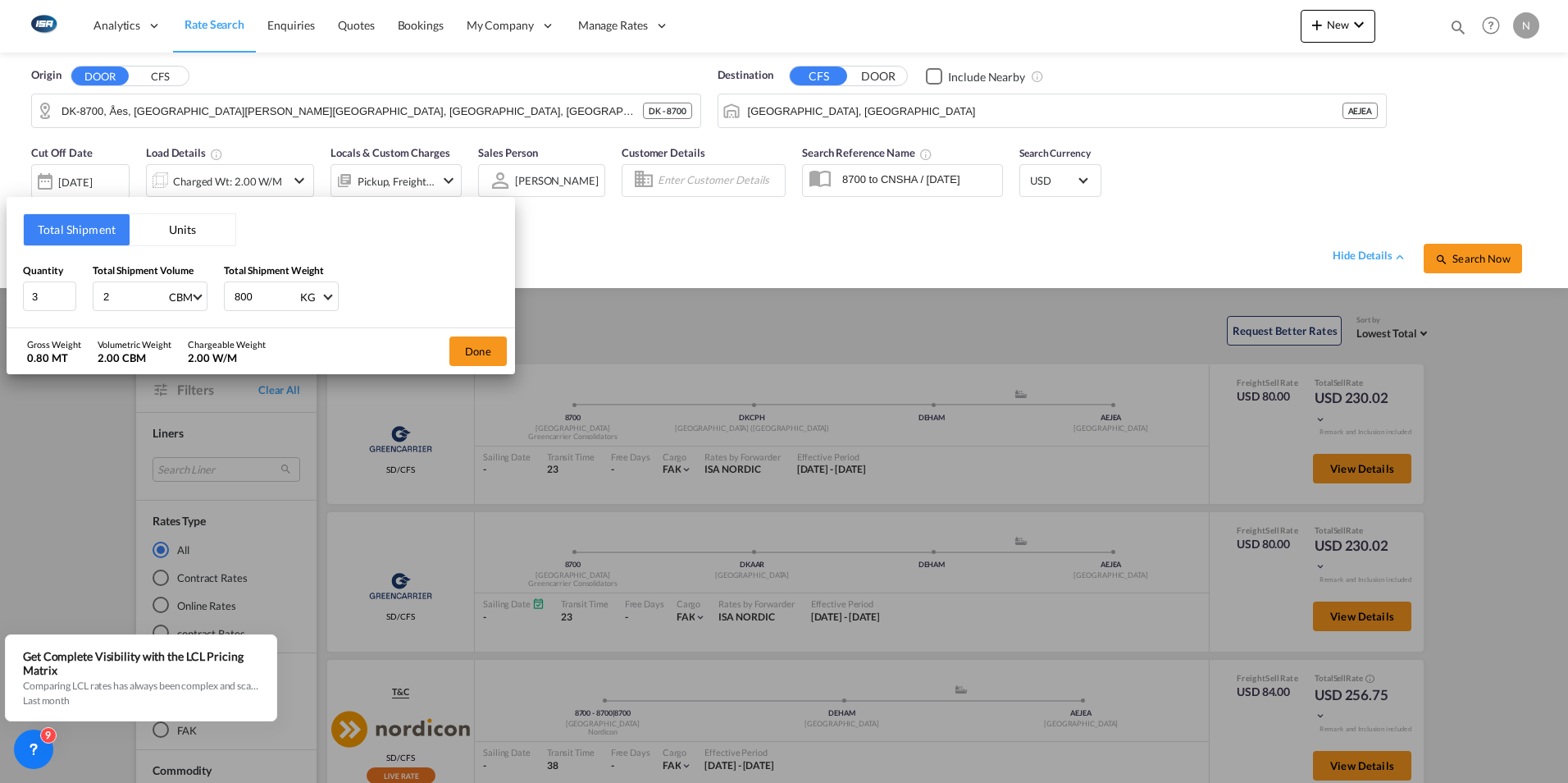
click at [50, 280] on div "Quantity 3" at bounding box center [49, 286] width 53 height 49
click at [47, 284] on input "3" at bounding box center [49, 296] width 53 height 30
type input "7"
type input "7.55"
type input "1925"
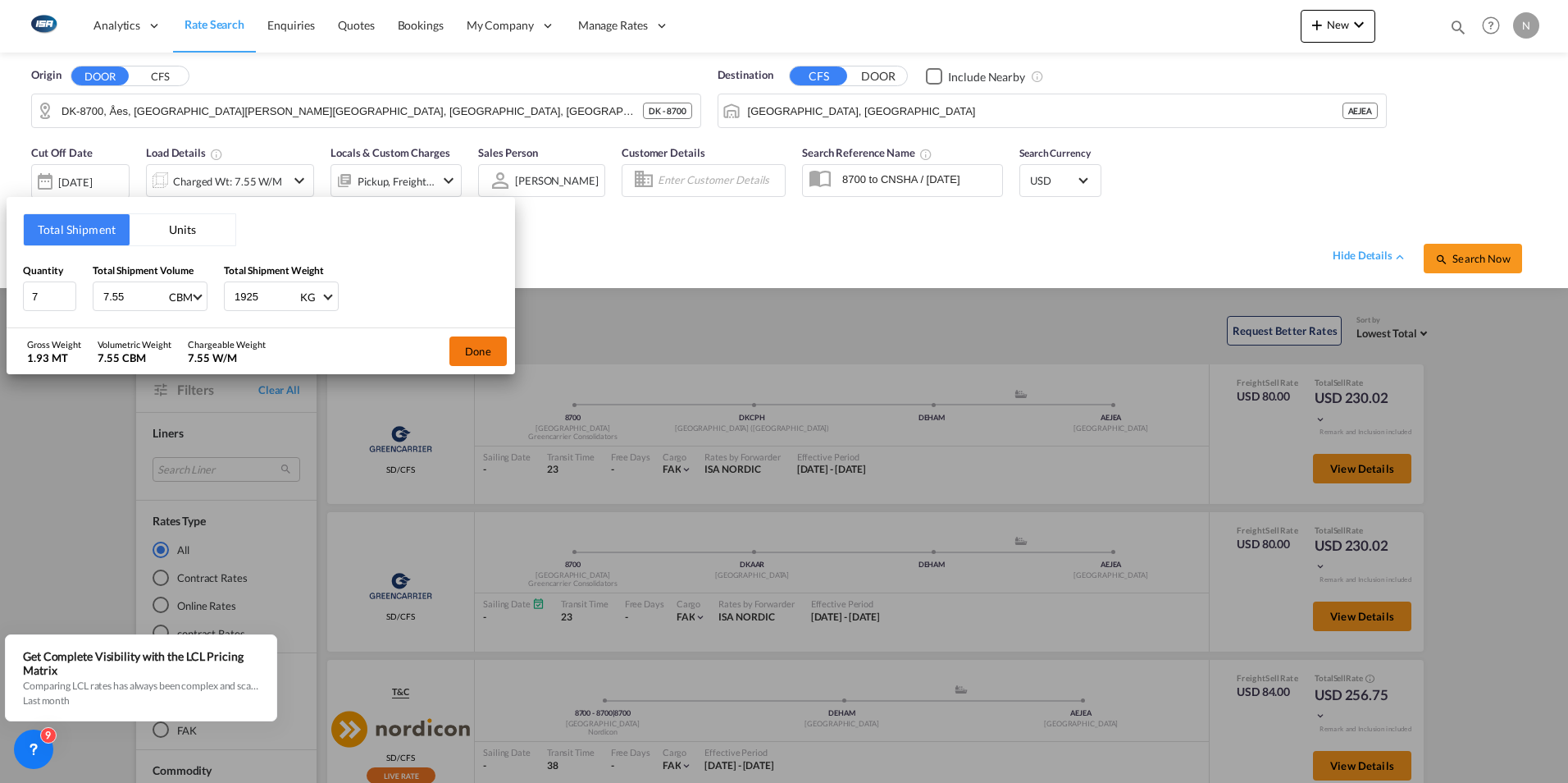
click at [483, 347] on button "Done" at bounding box center [478, 351] width 58 height 30
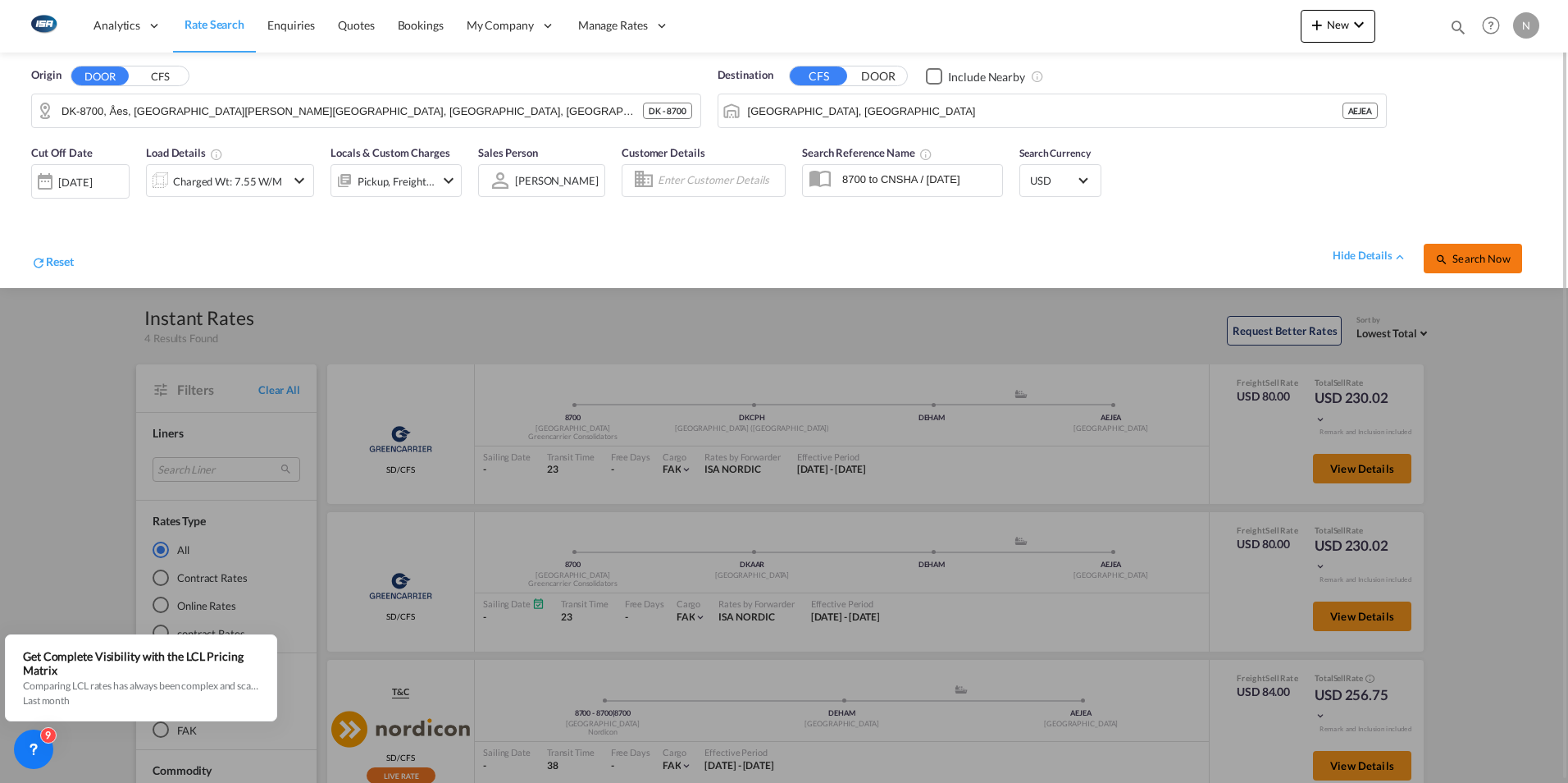
drag, startPoint x: 1473, startPoint y: 266, endPoint x: 1483, endPoint y: 261, distance: 11.2
click at [1479, 264] on button "Search Now" at bounding box center [1473, 258] width 98 height 30
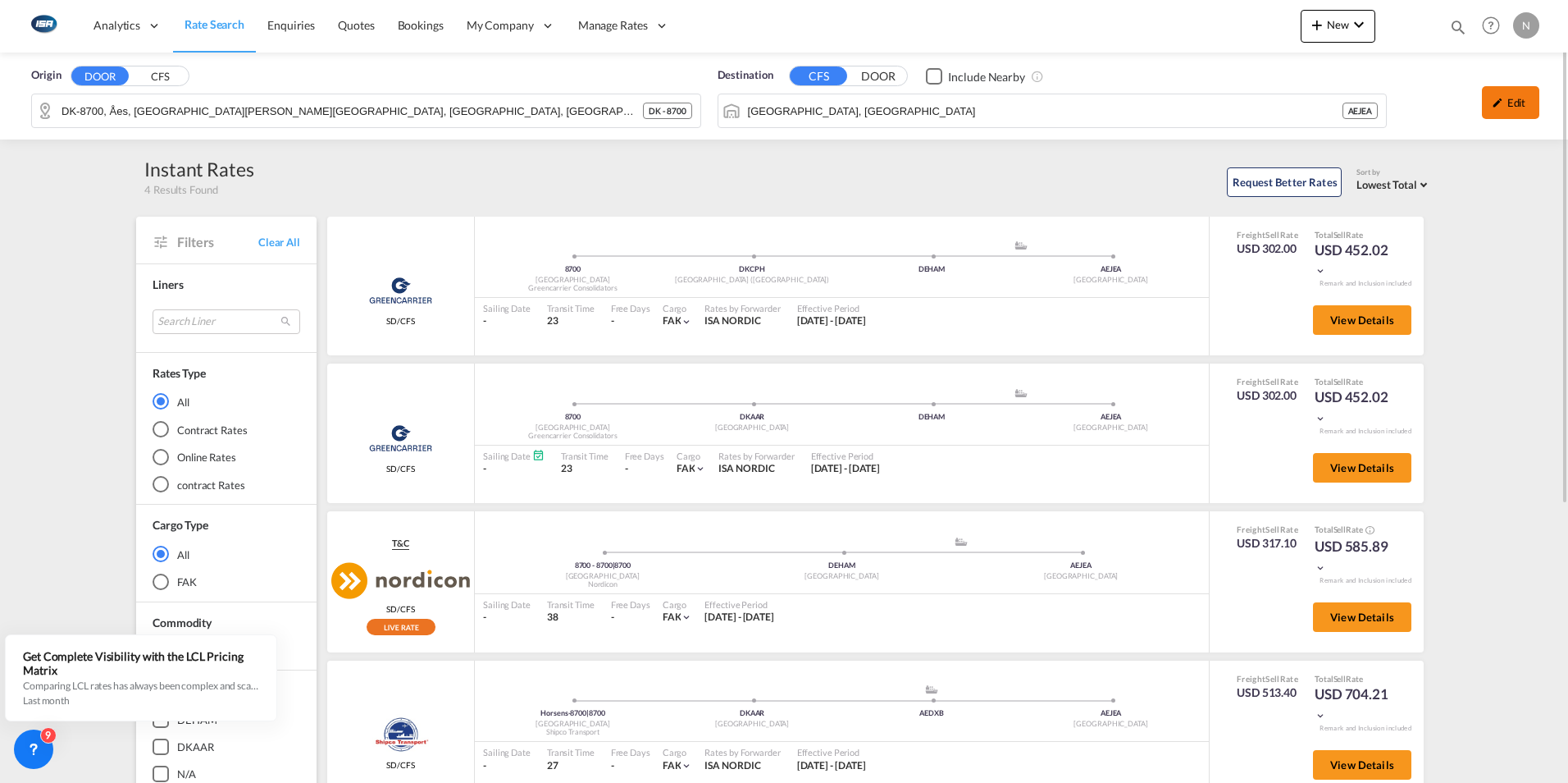
click at [1525, 112] on div "Edit" at bounding box center [1510, 102] width 58 height 33
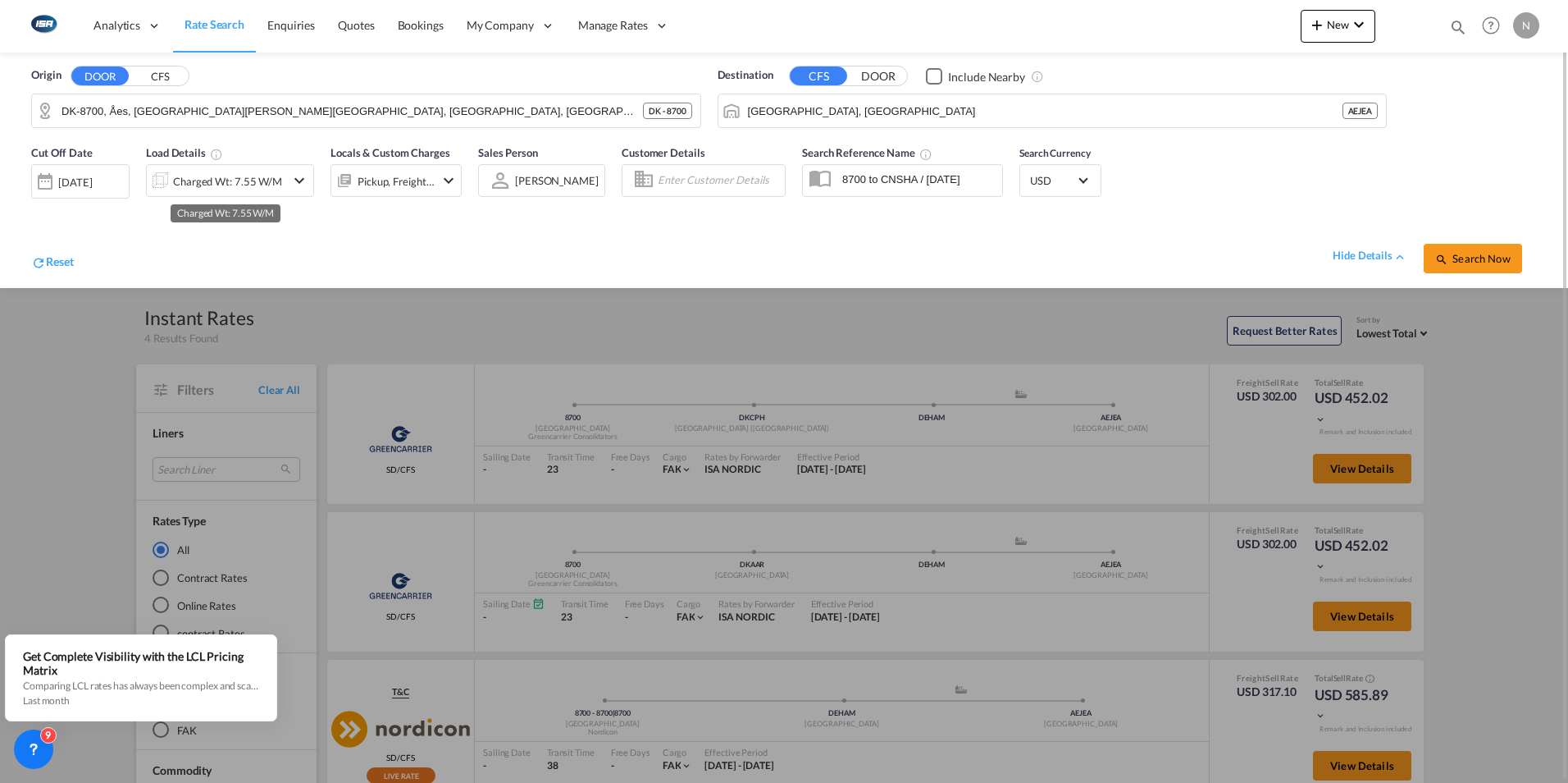
click at [200, 176] on div "Charged Wt: 7.55 W/M" at bounding box center [227, 181] width 109 height 23
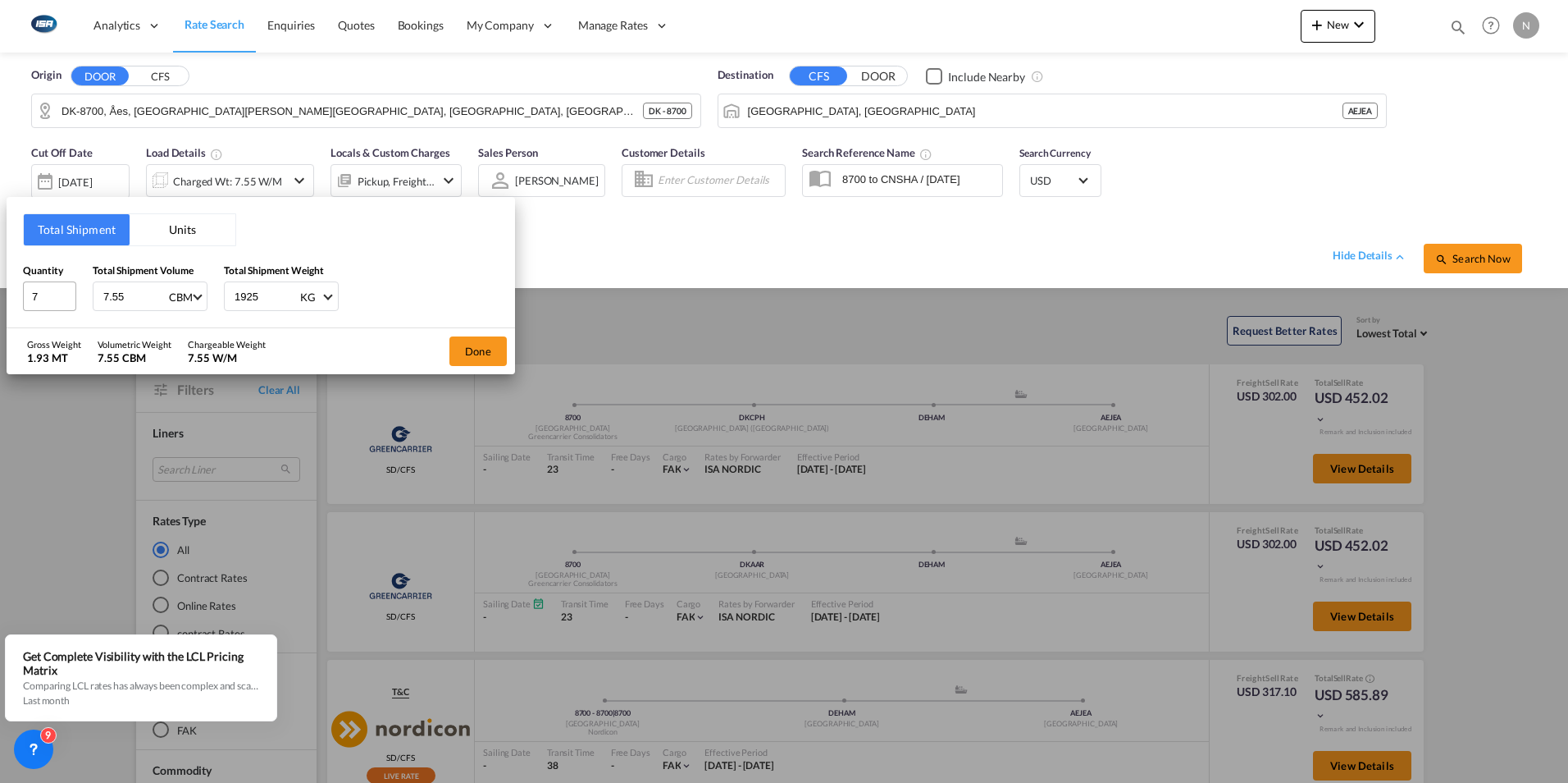
drag, startPoint x: 135, startPoint y: 296, endPoint x: 29, endPoint y: 295, distance: 106.0
click at [29, 295] on div "Quantity 7 Total Shipment Volume 7.55 CBM CBM CFT Total Shipment Weight 1925 KG…" at bounding box center [260, 286] width 475 height 49
type input "11"
click at [471, 352] on button "Done" at bounding box center [478, 351] width 58 height 30
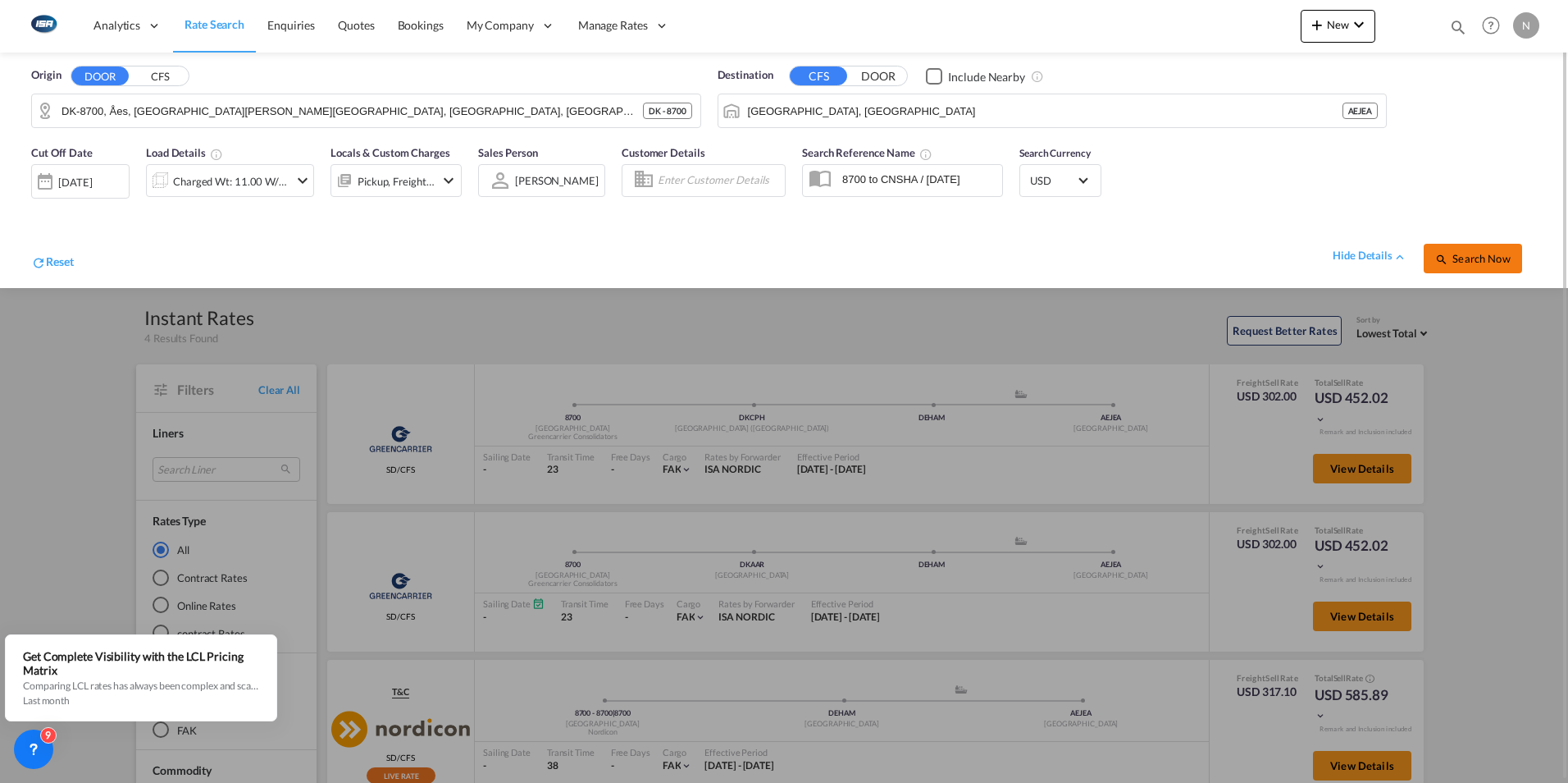
click at [1478, 257] on span "Search Now" at bounding box center [1472, 258] width 74 height 14
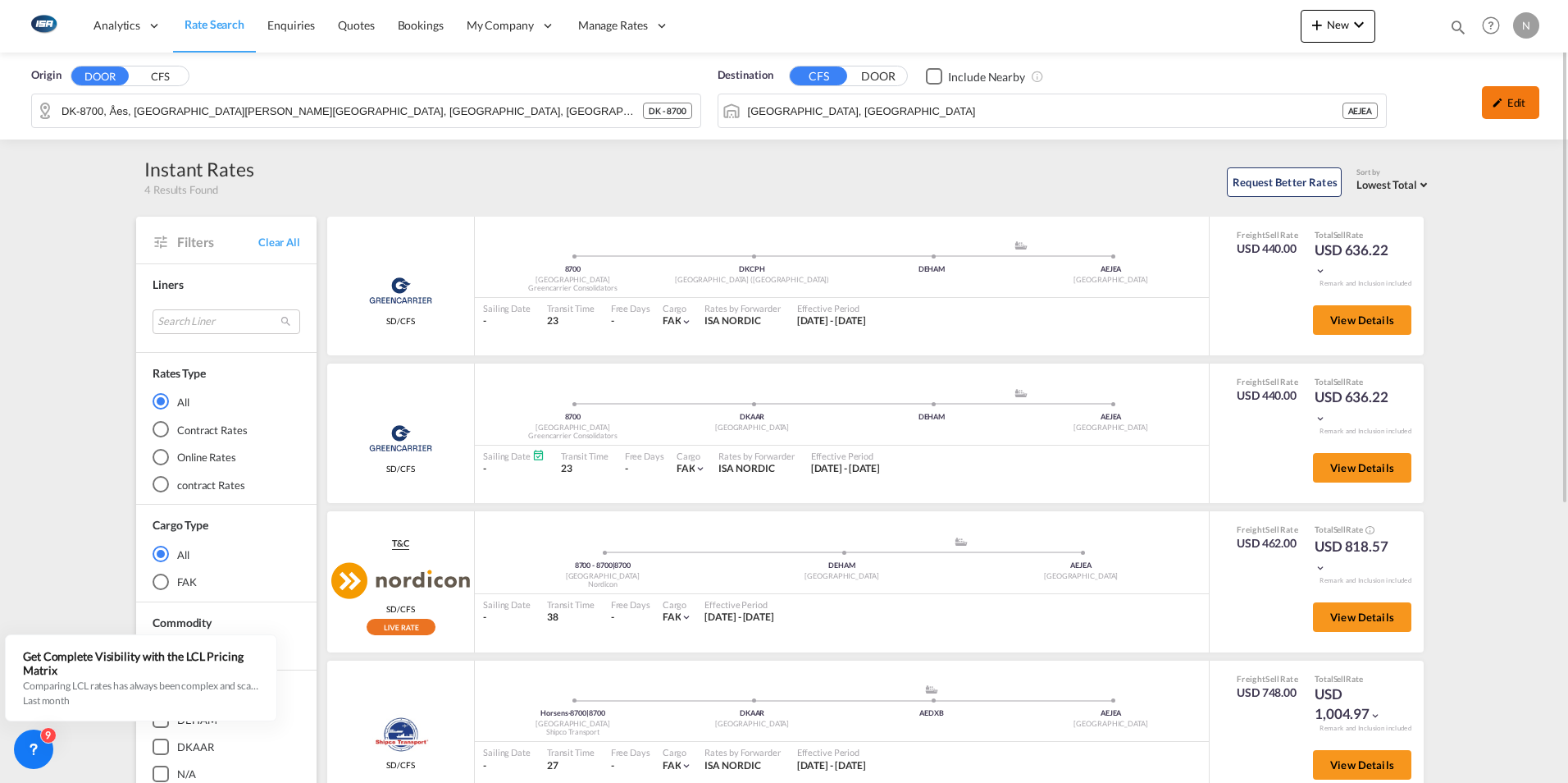
click at [1522, 104] on div "Edit" at bounding box center [1510, 102] width 58 height 33
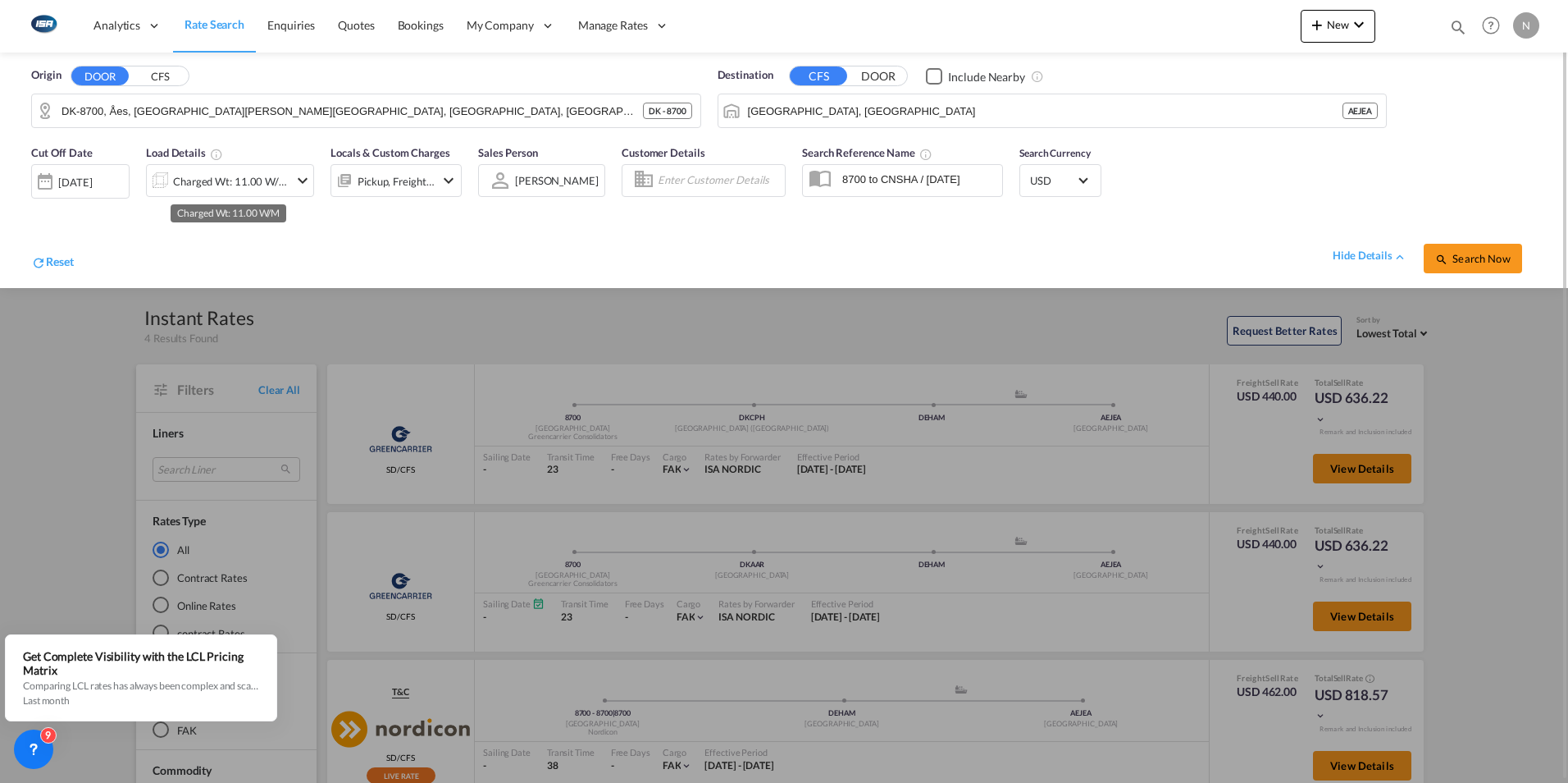
click at [260, 186] on div "Charged Wt: 11.00 W/M" at bounding box center [231, 181] width 116 height 23
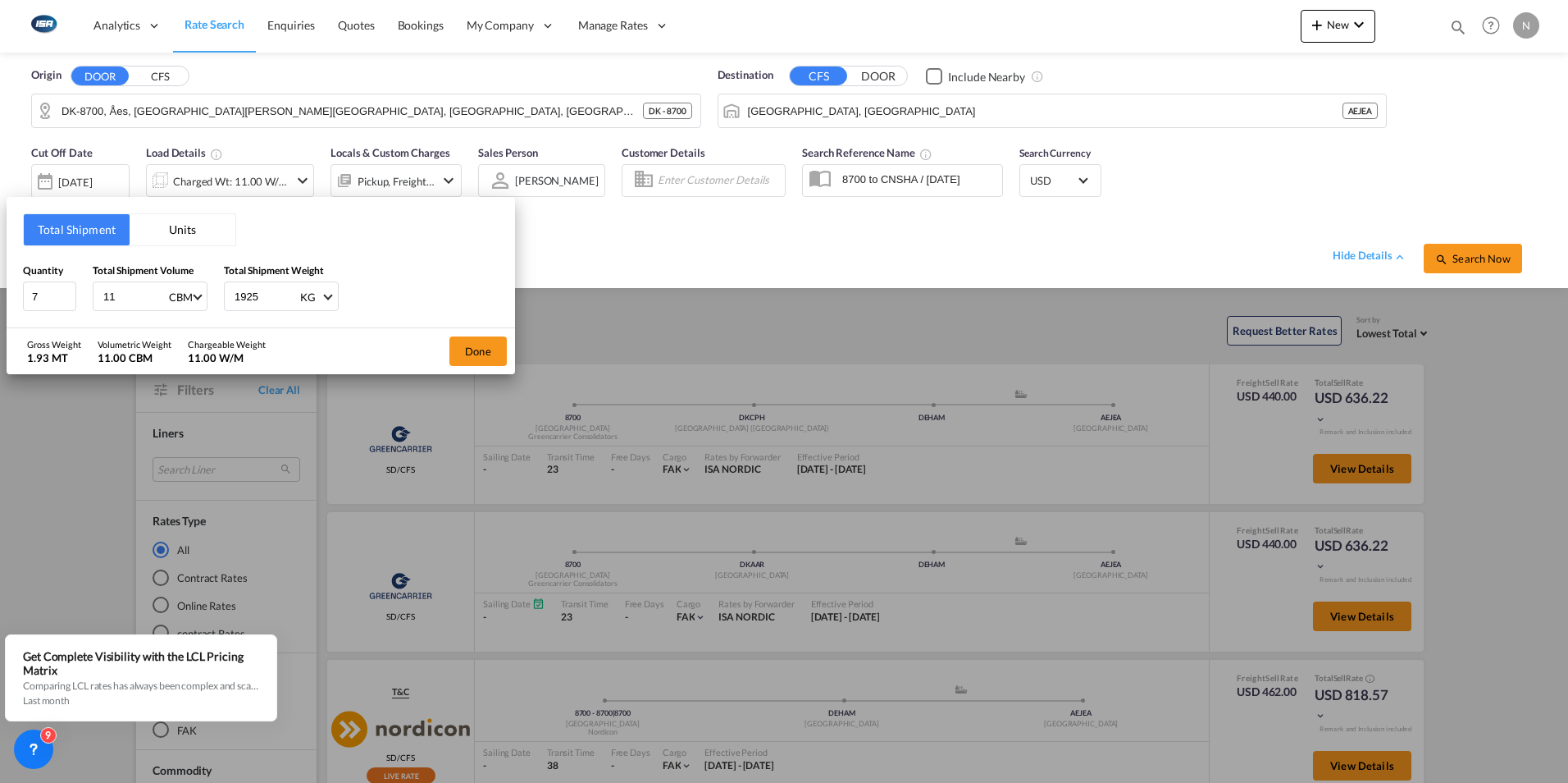
click at [245, 187] on div "Total Shipment Units Quantity 7 Total Shipment Volume 11 CBM CBM CFT Total Ship…" at bounding box center [784, 392] width 1568 height 783
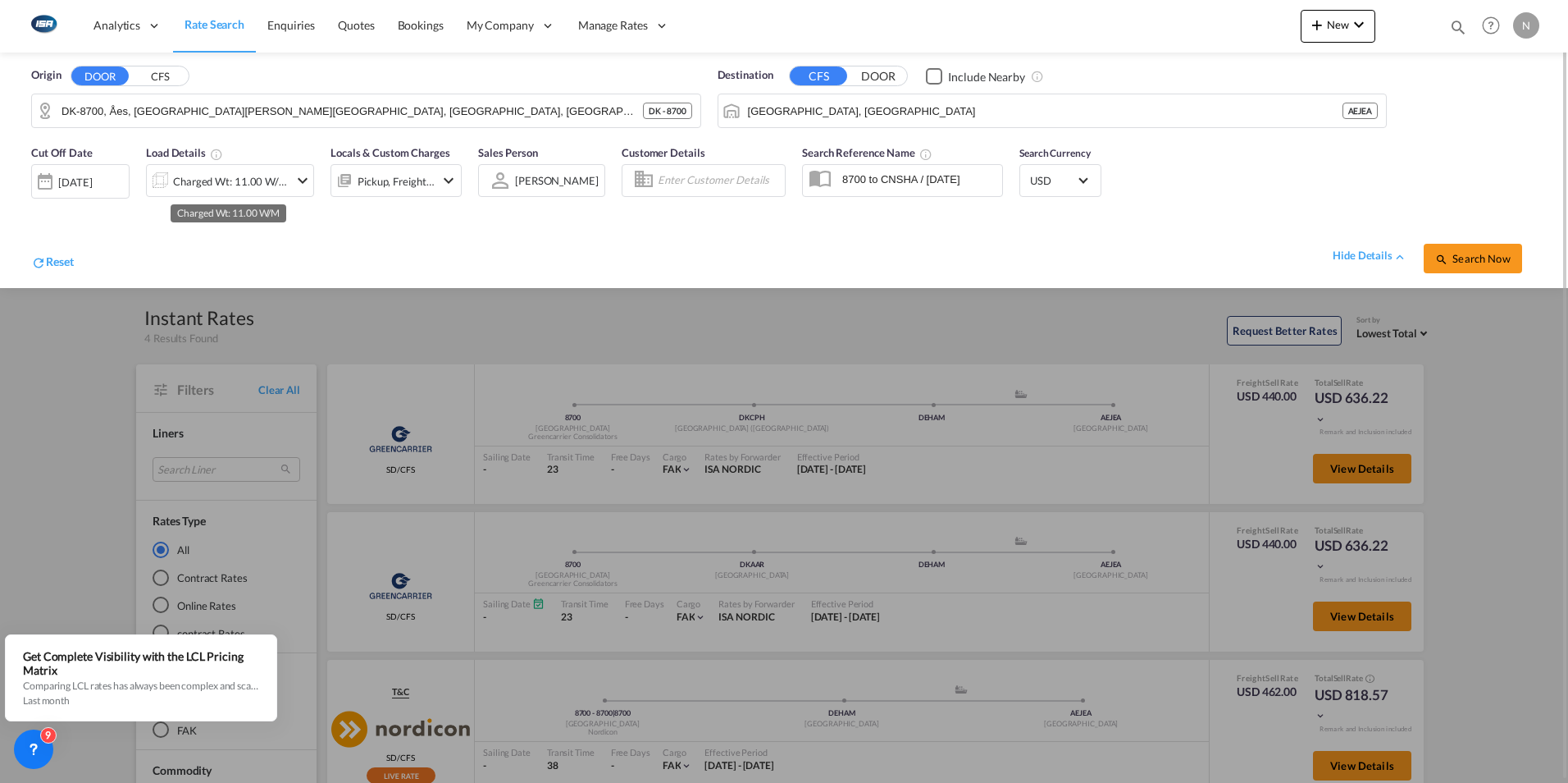
click at [201, 170] on div "Charged Wt: 11.00 W/M" at bounding box center [231, 181] width 116 height 23
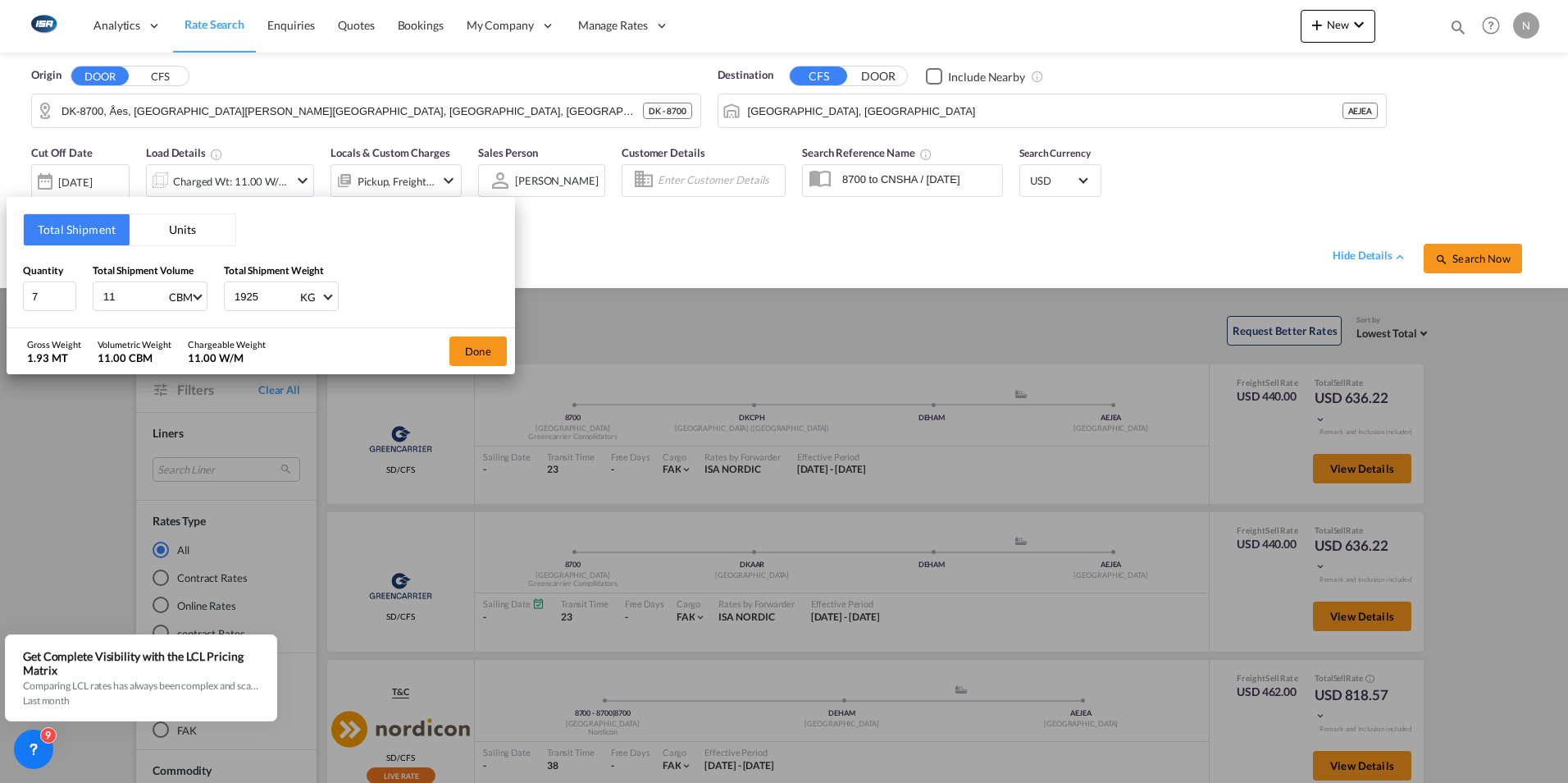
click at [126, 301] on input "11" at bounding box center [134, 296] width 66 height 28
type input "1"
type input "14.8"
click at [476, 343] on button "Done" at bounding box center [478, 351] width 58 height 30
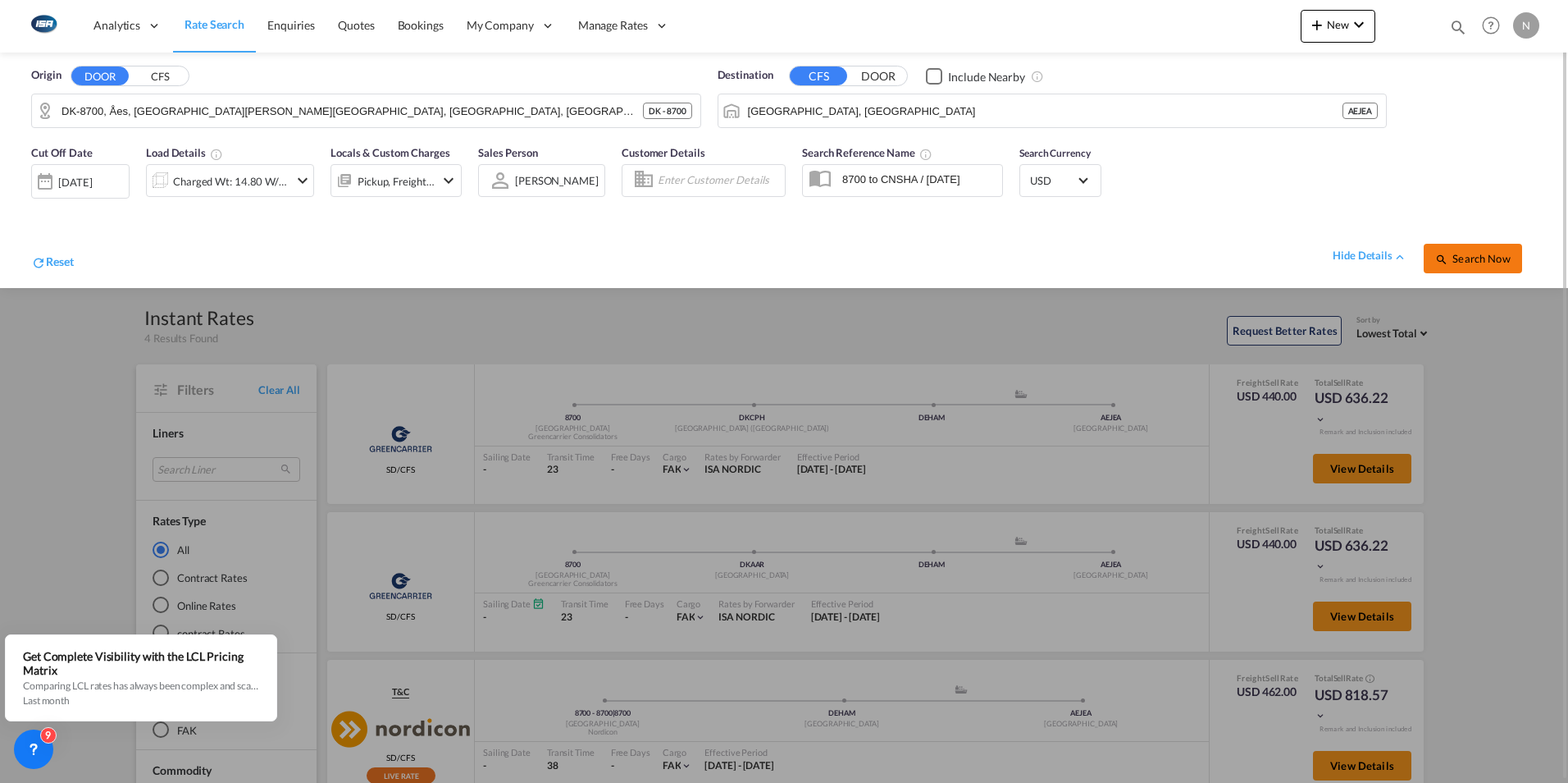
click at [1469, 254] on span "Search Now" at bounding box center [1472, 258] width 74 height 14
